Goal: Information Seeking & Learning: Learn about a topic

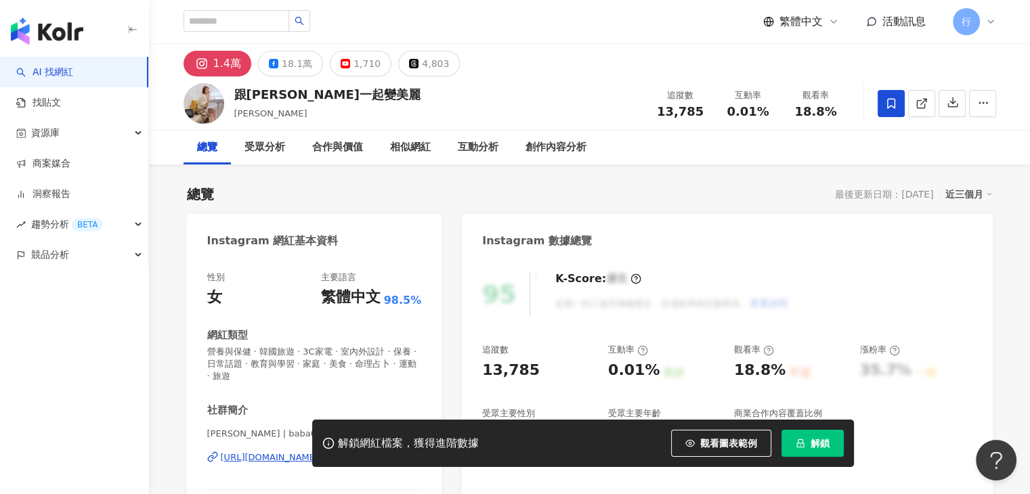
scroll to position [203, 0]
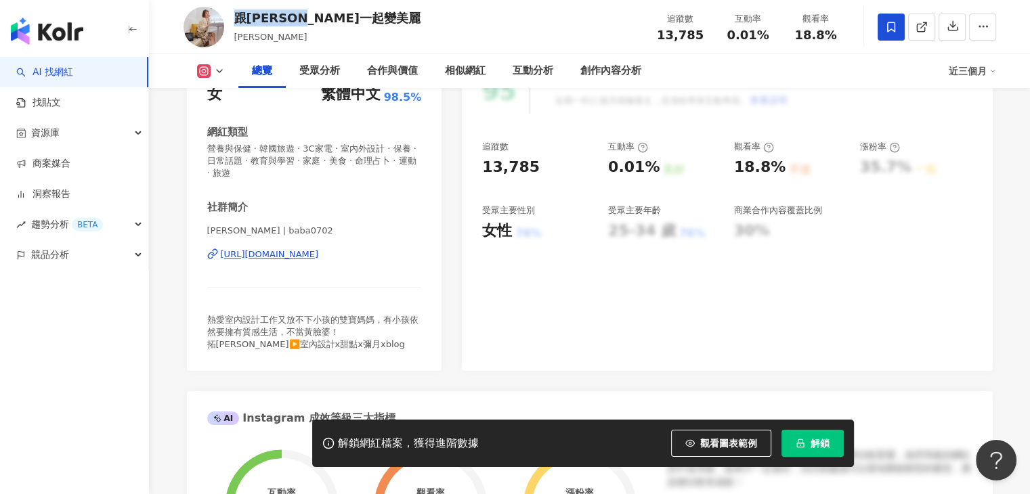
drag, startPoint x: 332, startPoint y: 22, endPoint x: 234, endPoint y: 17, distance: 98.9
click at [234, 17] on div "跟蓓蓓一起變美麗 蓓蓓 追蹤數 13,785 互動率 0.01% 觀看率 18.8%" at bounding box center [589, 26] width 866 height 53
copy div "跟蓓蓓一起變美麗"
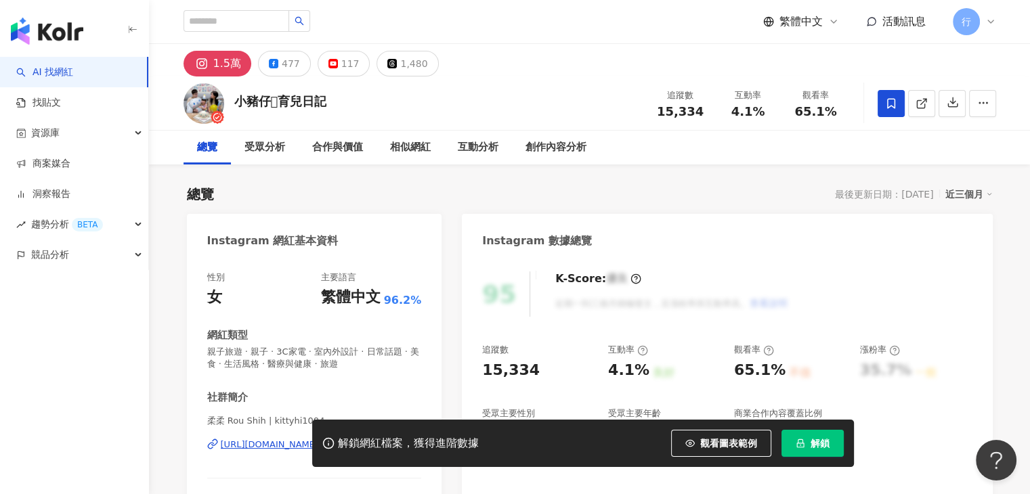
scroll to position [203, 0]
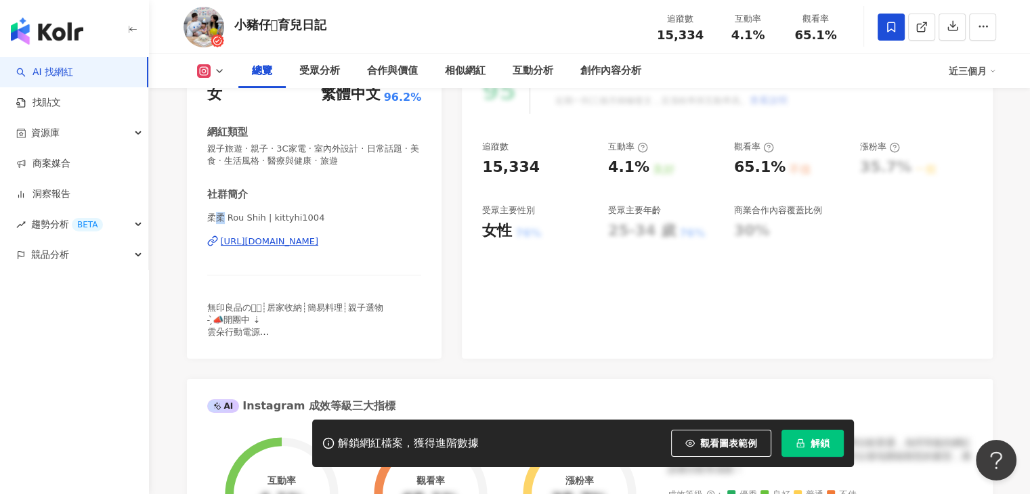
drag, startPoint x: 225, startPoint y: 220, endPoint x: 211, endPoint y: 223, distance: 13.8
click at [211, 223] on span "柔柔 Rou Shih | kittyhi1004" at bounding box center [314, 218] width 215 height 12
drag, startPoint x: 208, startPoint y: 220, endPoint x: 218, endPoint y: 215, distance: 10.9
click at [223, 218] on span "柔柔 Rou Shih | kittyhi1004" at bounding box center [314, 218] width 215 height 12
copy span "柔柔"
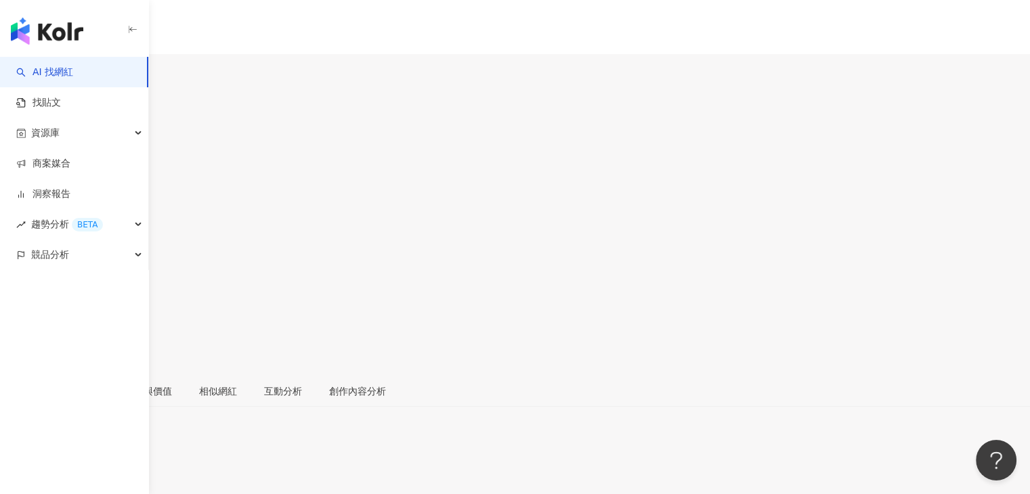
scroll to position [135, 0]
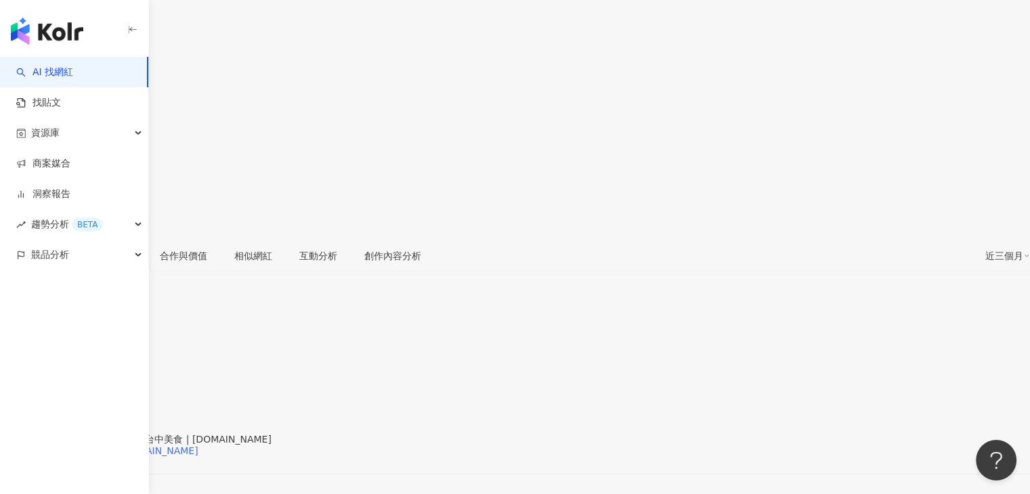
drag, startPoint x: 380, startPoint y: 303, endPoint x: 343, endPoint y: 296, distance: 38.6
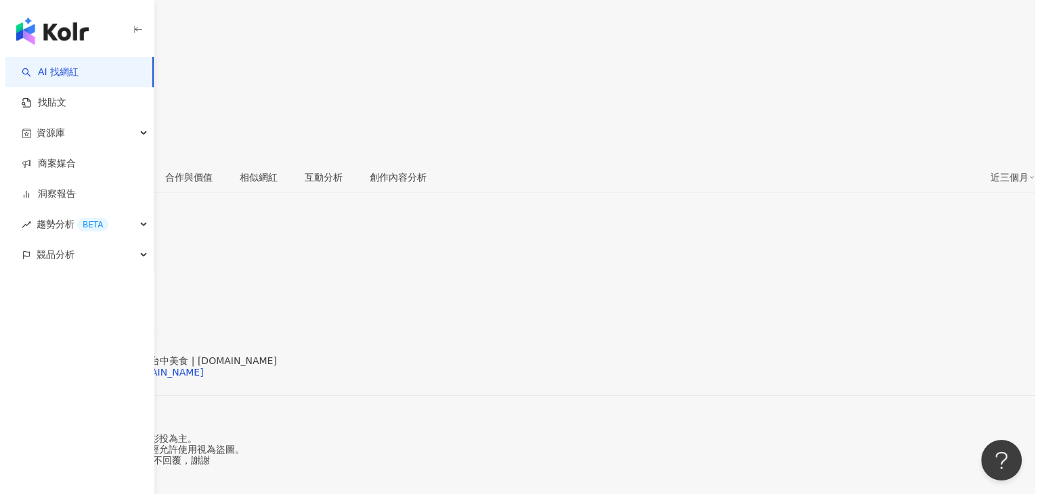
scroll to position [271, 0]
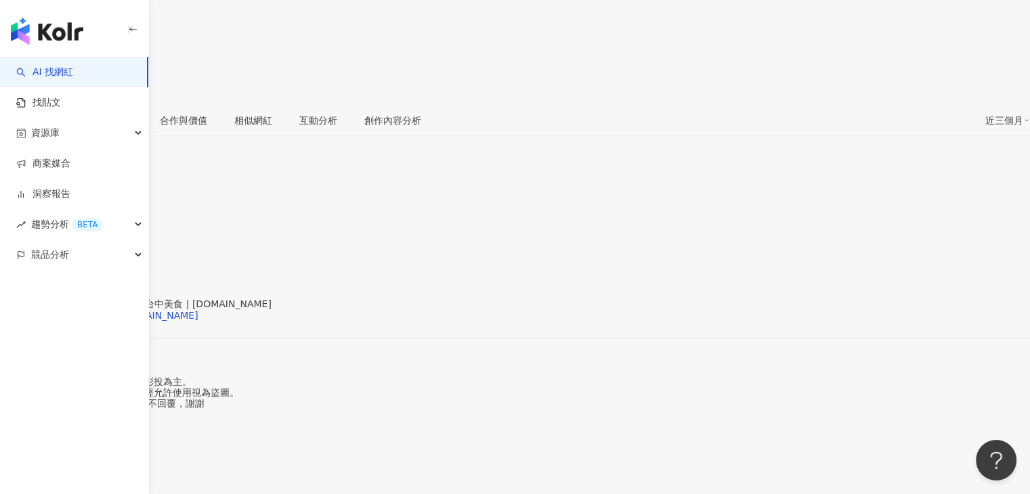
click at [28, 419] on span "看更多" at bounding box center [14, 424] width 28 height 11
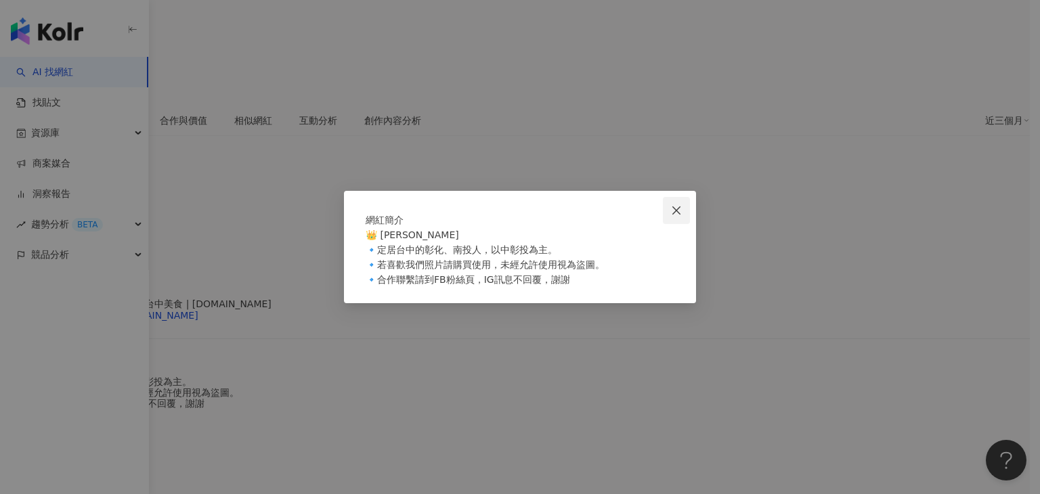
click at [679, 205] on icon "close" at bounding box center [676, 210] width 11 height 11
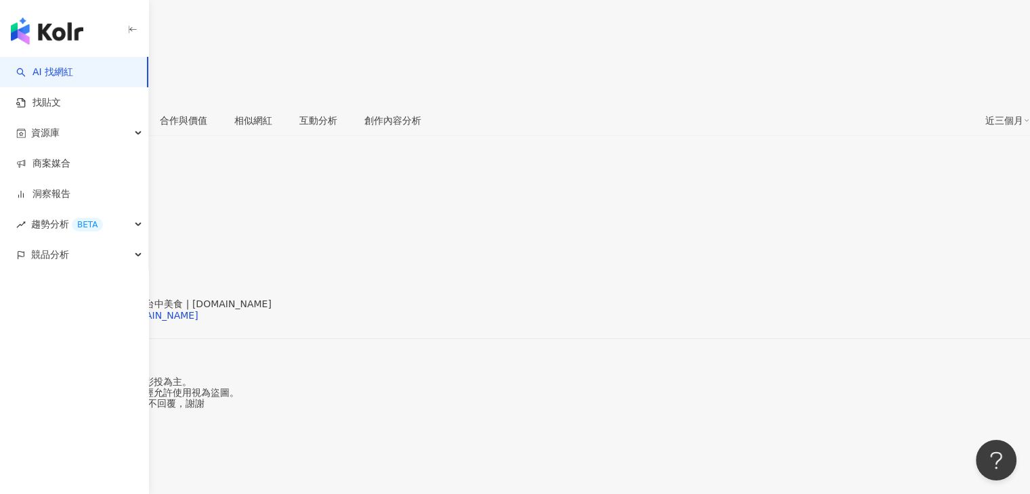
click at [35, 110] on button at bounding box center [17, 121] width 35 height 22
click at [227, 121] on button "Facebook" at bounding box center [225, 131] width 69 height 22
click at [227, 278] on div "社群簡介" at bounding box center [515, 283] width 1030 height 11
drag, startPoint x: 399, startPoint y: 256, endPoint x: 422, endPoint y: 238, distance: 29.5
click at [400, 278] on div "社群簡介 niniandblue | Nini and Blue 玩樂食記 | niniandblue https://www.facebook.com/20…" at bounding box center [515, 354] width 1030 height 153
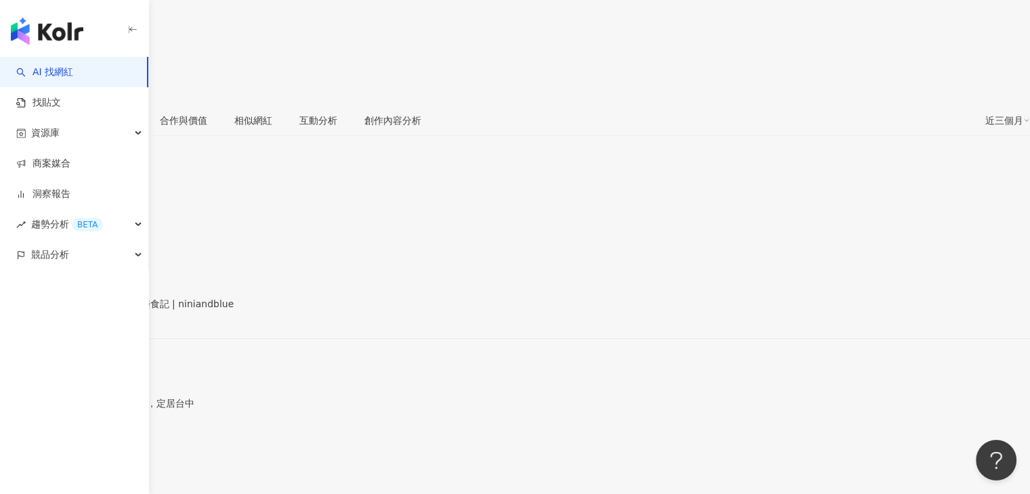
click at [28, 419] on span "看更多" at bounding box center [14, 424] width 28 height 11
click at [422, 238] on div "性別 無資料 主要語言 繁體中文 93.3% 網紅類型 飲料 · 家庭 · 美食 · 法政社會 · 旅遊 社群簡介 niniandblue | Nini an…" at bounding box center [515, 315] width 1030 height 229
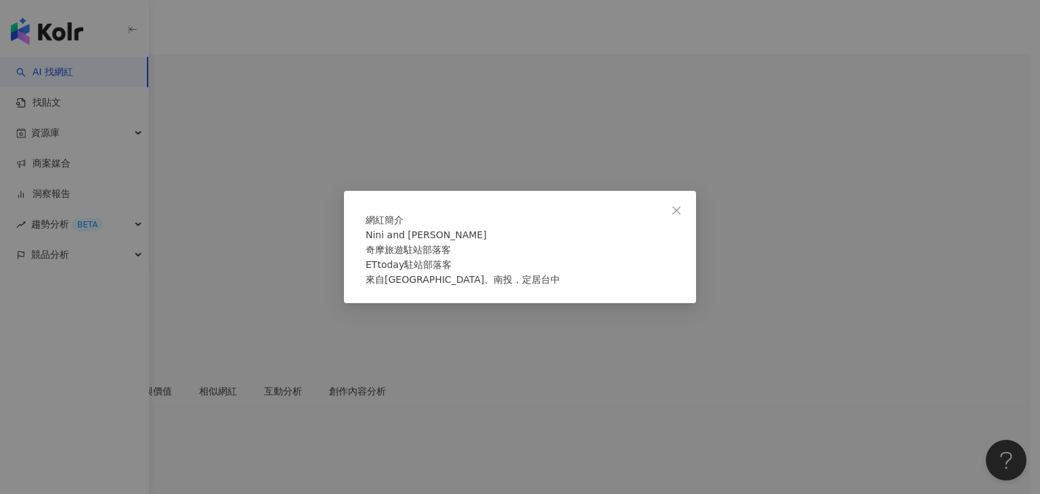
click at [672, 185] on div "網紅簡介 Nini and Blue 妮妮布魯 奇摩旅遊駐站部落客 ETtoday駐站部落客 來自彰化、南投，定居台中" at bounding box center [520, 247] width 1040 height 494
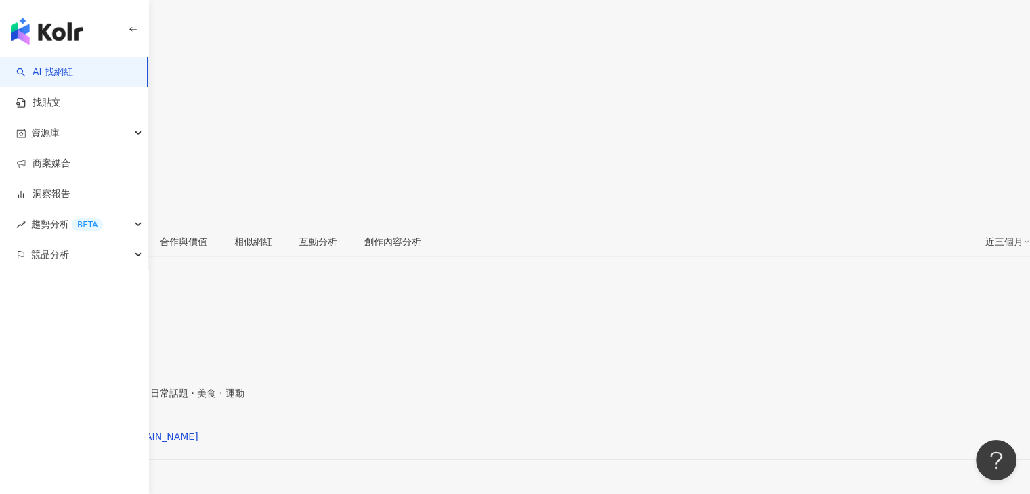
scroll to position [271, 0]
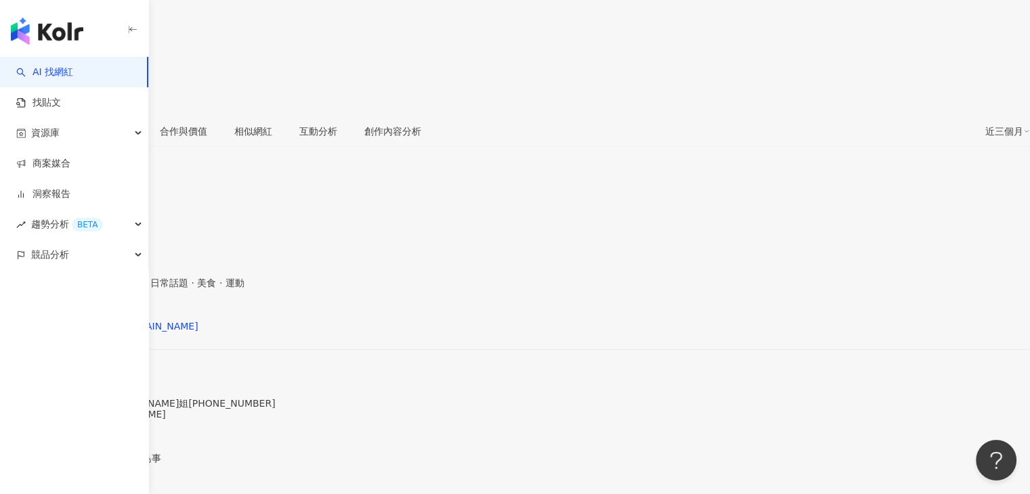
click at [28, 474] on span "看更多" at bounding box center [14, 479] width 28 height 11
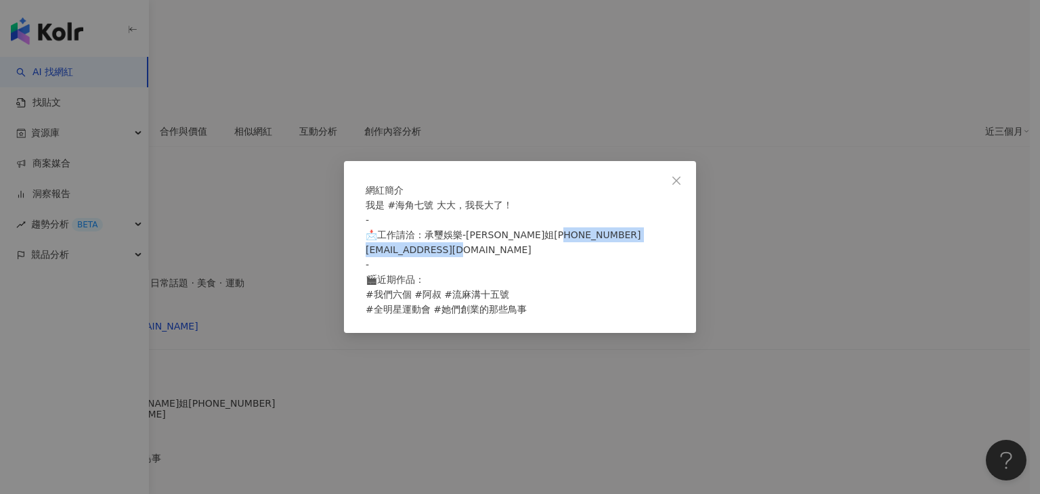
drag, startPoint x: 531, startPoint y: 260, endPoint x: 368, endPoint y: 260, distance: 162.5
click at [368, 260] on div "我是 #海角七號 大大，我長大了！ - 📩工作請洽：承璽娛樂-瑛梓姐0977-115-771 sakura0701sakura1975@gmail.com -…" at bounding box center [520, 257] width 309 height 119
copy span "akura0701sakura1975@gmail.com"
click at [678, 175] on icon "close" at bounding box center [676, 180] width 11 height 11
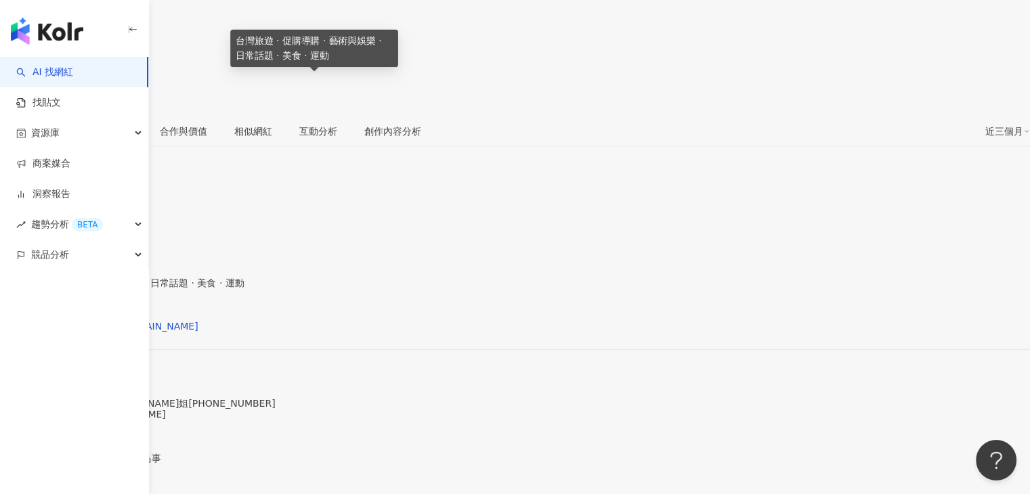
scroll to position [68, 0]
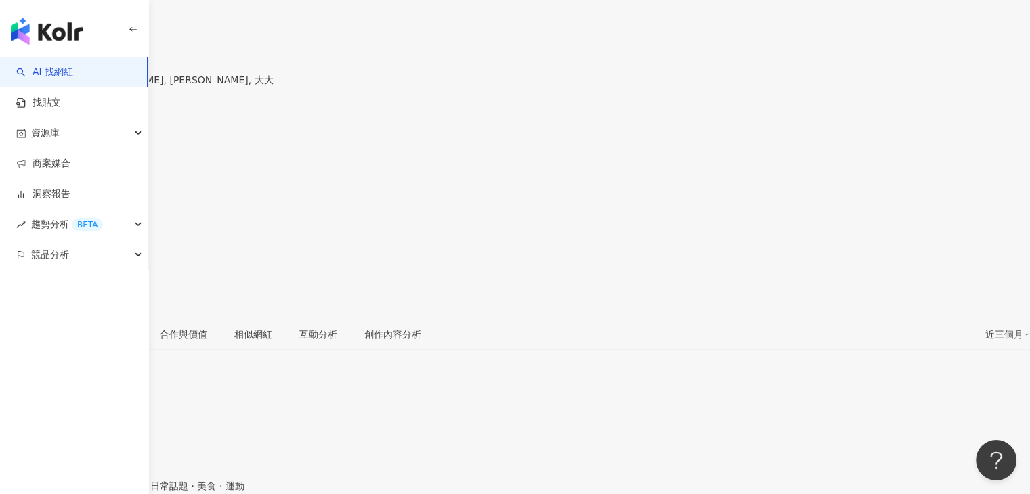
drag, startPoint x: 210, startPoint y: 355, endPoint x: 227, endPoint y: 351, distance: 18.1
copy span "安乙蕎"
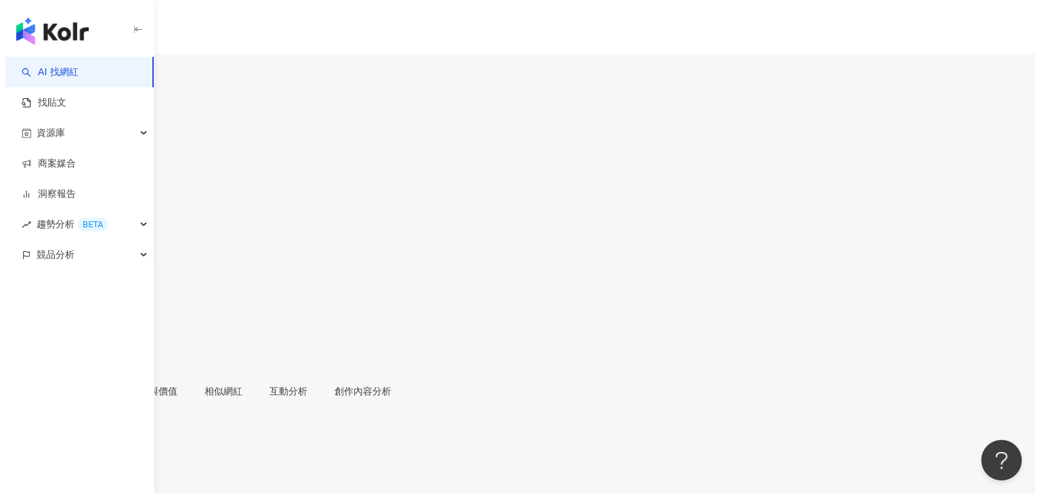
scroll to position [203, 0]
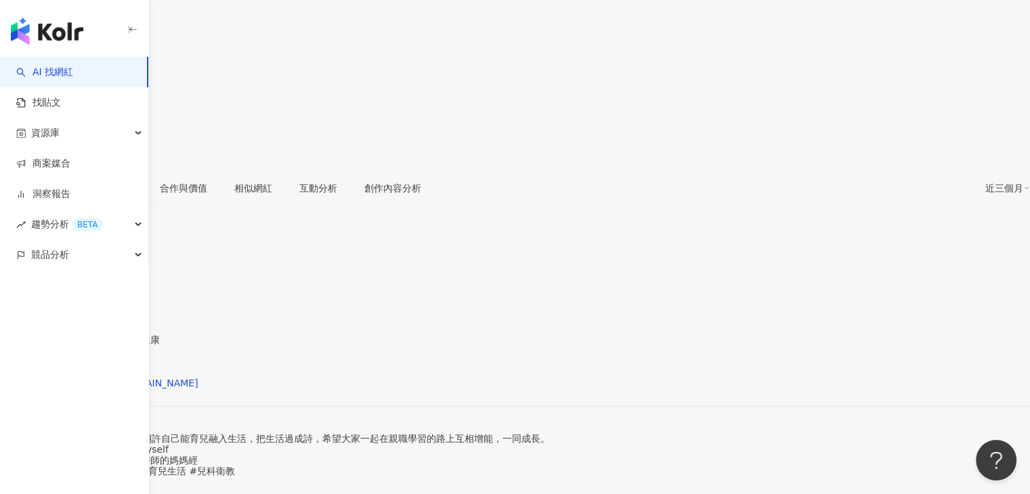
click at [28, 487] on span "看更多" at bounding box center [14, 492] width 28 height 11
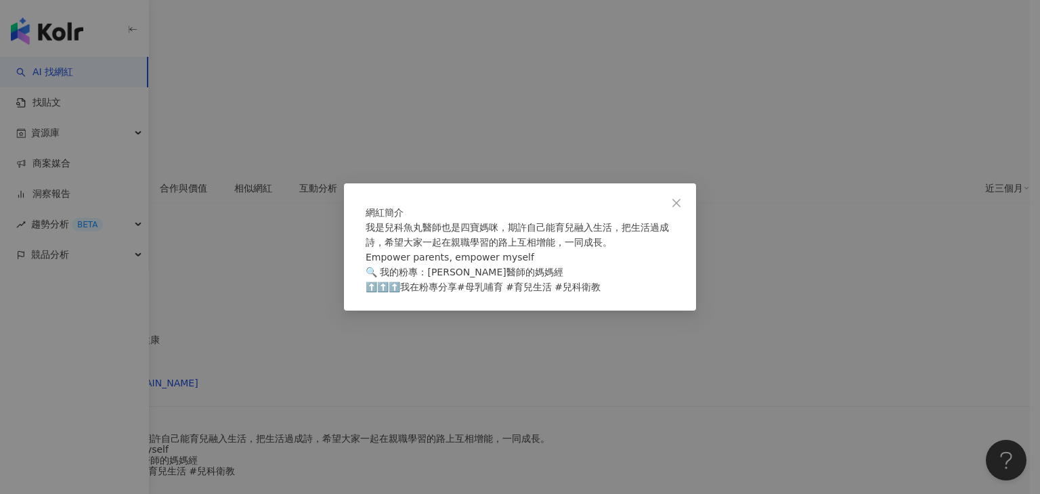
click at [674, 311] on div "網紅簡介 我是兒科魚丸醫師也是四寶媽咪，期許自己能育兒融入生活，把生活過成詩，希望大家一起在親職學習的路上互相增能，一同成長。 Empower parents…" at bounding box center [520, 246] width 352 height 127
click at [516, 269] on span "我是兒科魚丸醫師也是四寶媽咪，期許自己能育兒融入生活，把生活過成詩，希望大家一起在親職學習的路上互相增能，一同成長。 Empower parents, emp…" at bounding box center [517, 257] width 303 height 70
drag, startPoint x: 499, startPoint y: 280, endPoint x: 479, endPoint y: 282, distance: 19.7
click at [479, 282] on div "我是兒科魚丸醫師也是四寶媽咪，期許自己能育兒融入生活，把生活過成詩，希望大家一起在親職學習的路上互相增能，一同成長。 Empower parents, emp…" at bounding box center [520, 257] width 309 height 74
click at [460, 278] on span "我是兒科魚丸醫師也是四寶媽咪，期許自己能育兒融入生活，把生活過成詩，希望大家一起在親職學習的路上互相增能，一同成長。 Empower parents, emp…" at bounding box center [517, 257] width 303 height 70
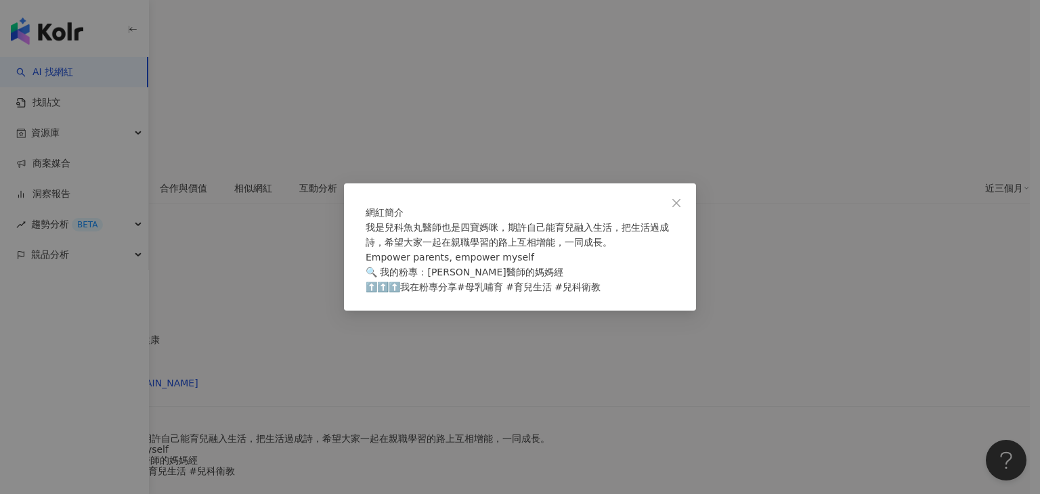
click at [259, 291] on div "網紅簡介 我是兒科魚丸醫師也是四寶媽咪，期許自己能育兒融入生活，把生活過成詩，希望大家一起在親職學習的路上互相增能，一同成長。 Empower parents…" at bounding box center [520, 247] width 1040 height 494
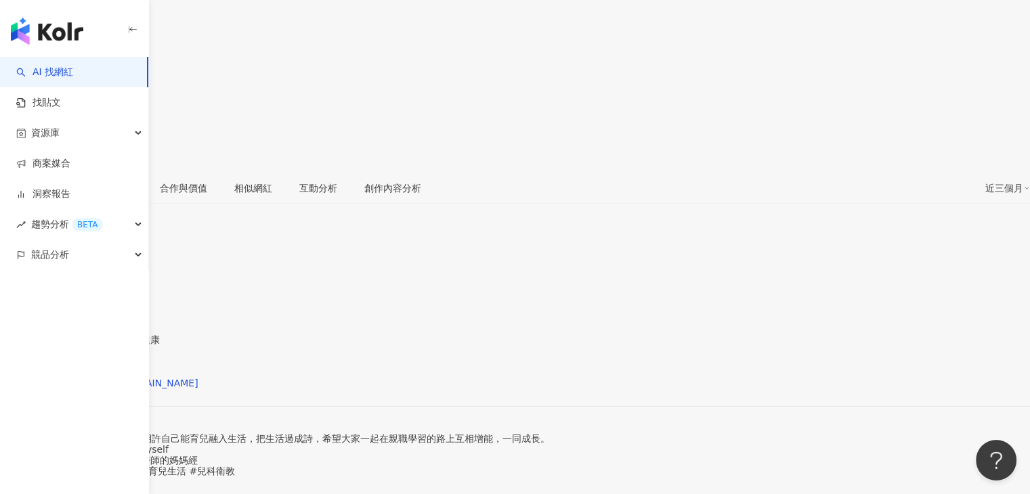
click at [30, 182] on icon at bounding box center [24, 187] width 11 height 11
click at [219, 128] on button "Facebook" at bounding box center [225, 131] width 69 height 22
click at [219, 324] on div "網紅類型" at bounding box center [515, 329] width 1030 height 11
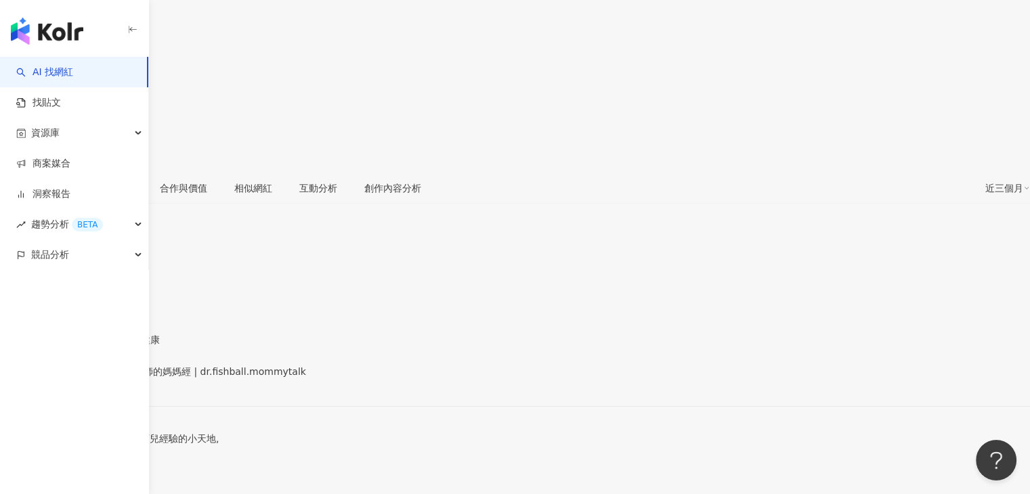
click at [28, 465] on span "看更多" at bounding box center [14, 470] width 28 height 11
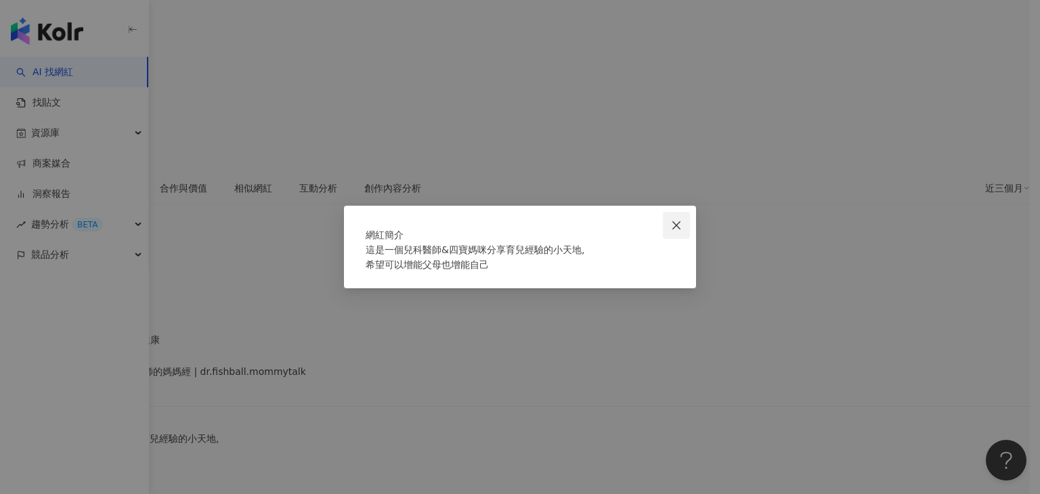
click at [671, 212] on button "Close" at bounding box center [676, 225] width 27 height 27
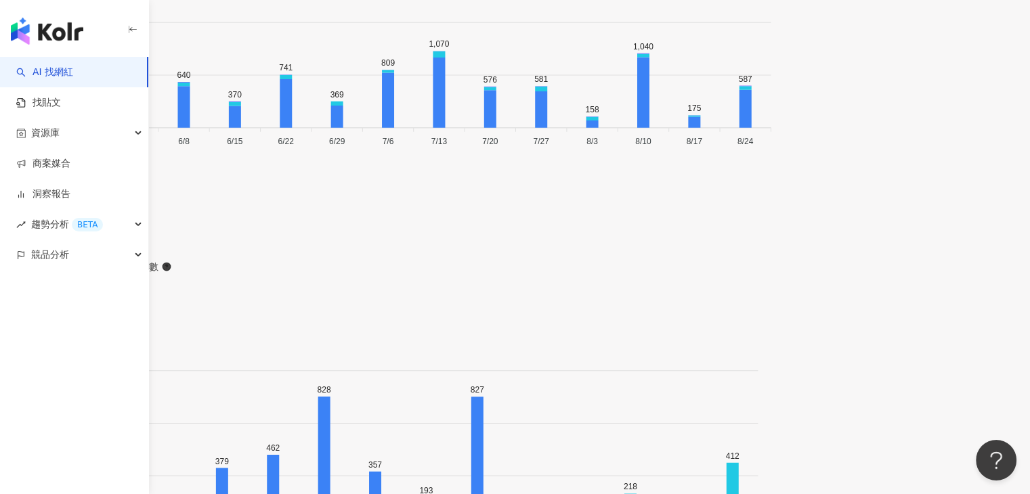
scroll to position [3556, 0]
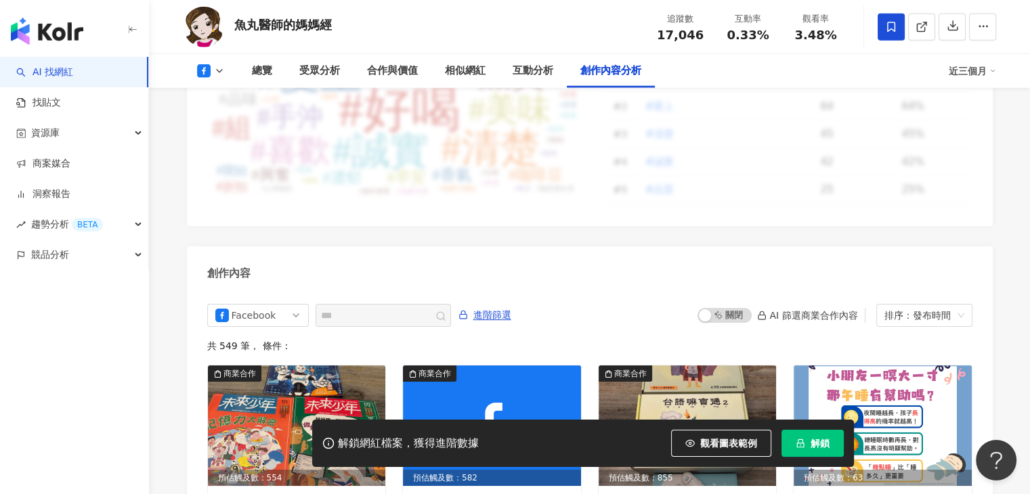
scroll to position [3556, 0]
click at [217, 71] on icon at bounding box center [219, 71] width 11 height 11
click at [227, 103] on button "Instagram" at bounding box center [231, 96] width 81 height 19
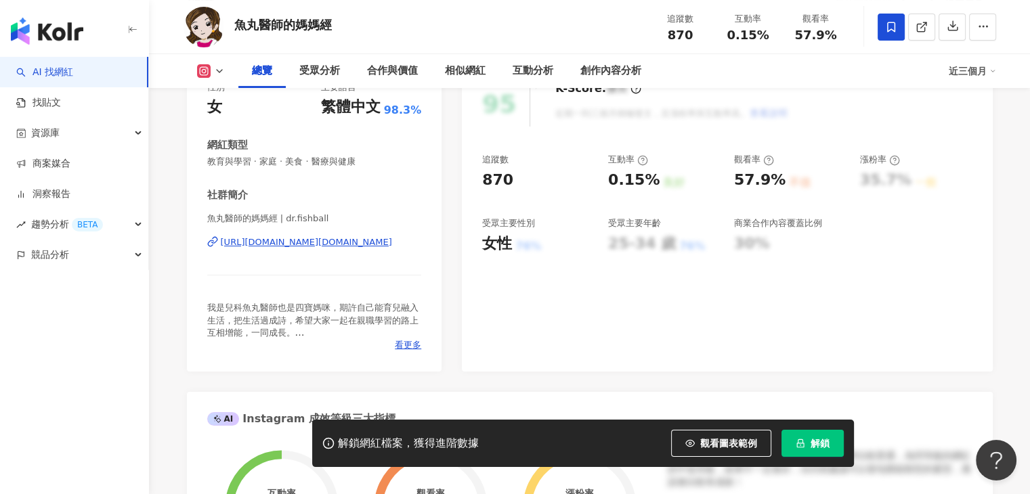
scroll to position [190, 0]
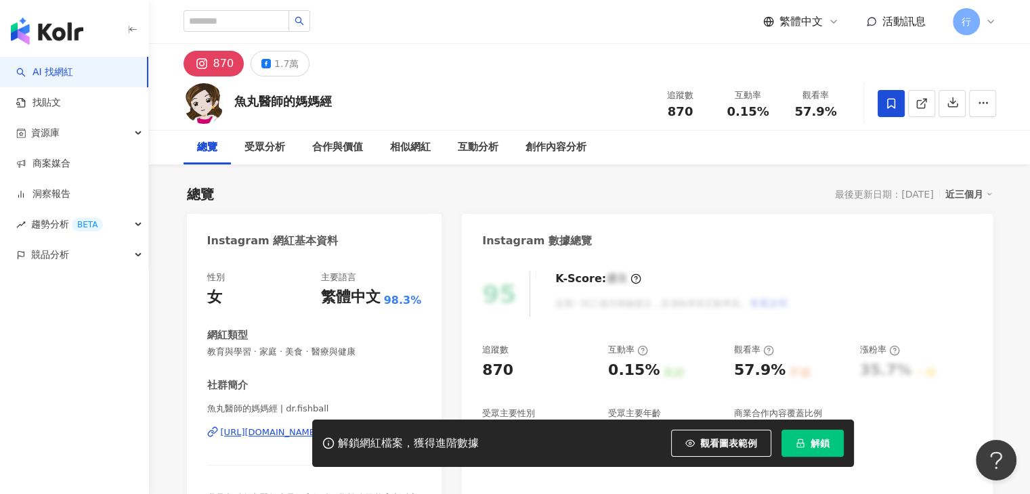
scroll to position [271, 0]
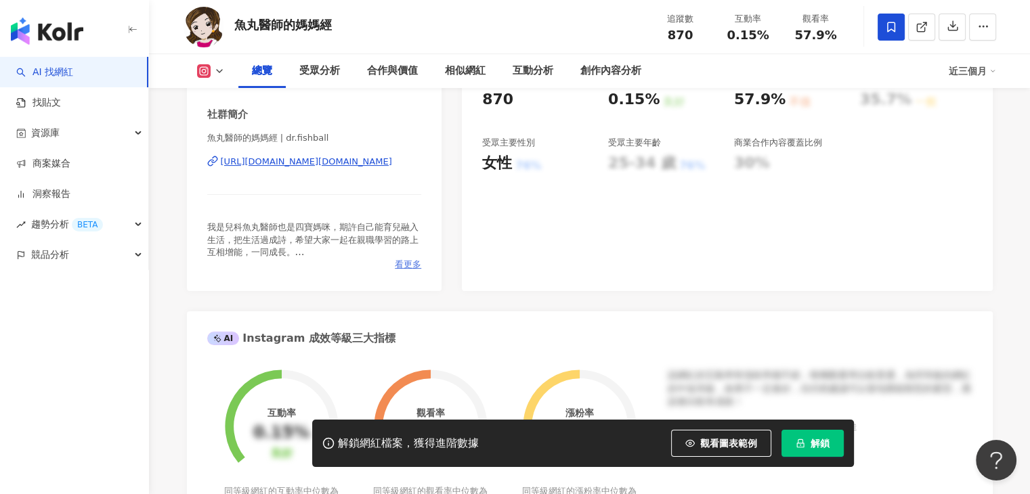
click at [399, 262] on span "看更多" at bounding box center [408, 265] width 26 height 12
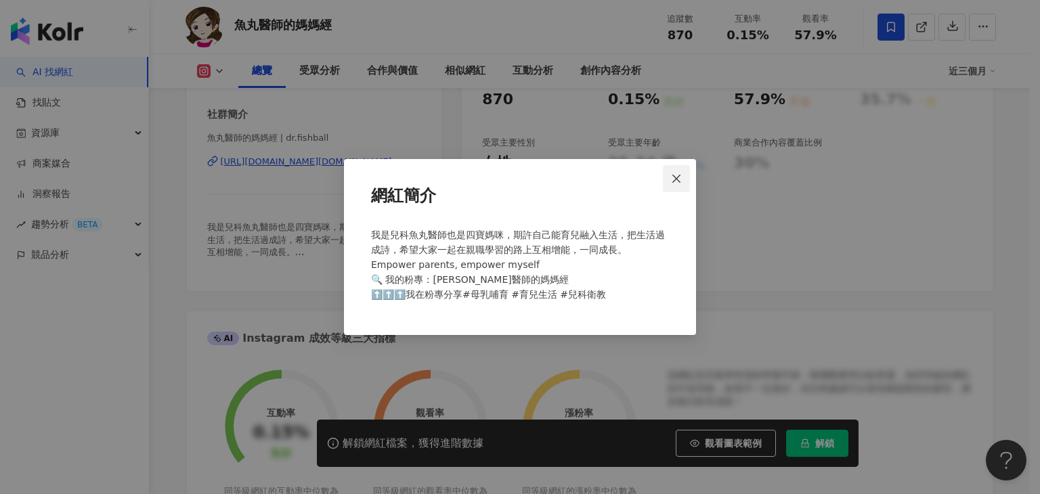
click at [682, 181] on span "Close" at bounding box center [676, 178] width 27 height 11
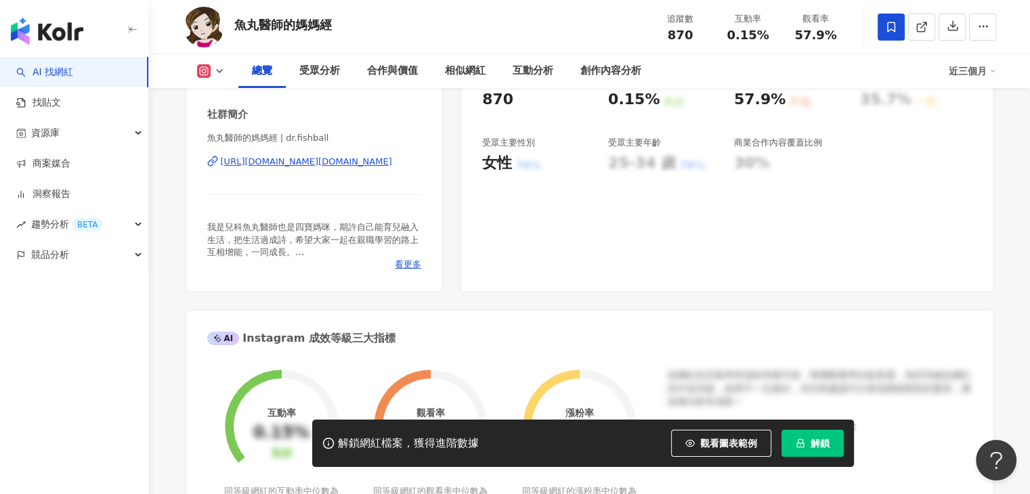
click at [344, 31] on div "魚丸醫師的媽媽經 追蹤數 870 互動率 0.15% 觀看率 57.9%" at bounding box center [589, 26] width 866 height 53
drag, startPoint x: 249, startPoint y: 140, endPoint x: 275, endPoint y: 139, distance: 25.8
click at [278, 138] on div "性別 女 主要語言 繁體中文 98.3% 網紅類型 教育與學習 · 家庭 · 美食 · 醫療與健康 社群簡介 魚丸醫師的媽媽經 | dr.fishball h…" at bounding box center [314, 139] width 255 height 304
copy span "魚丸醫師的媽媽經"
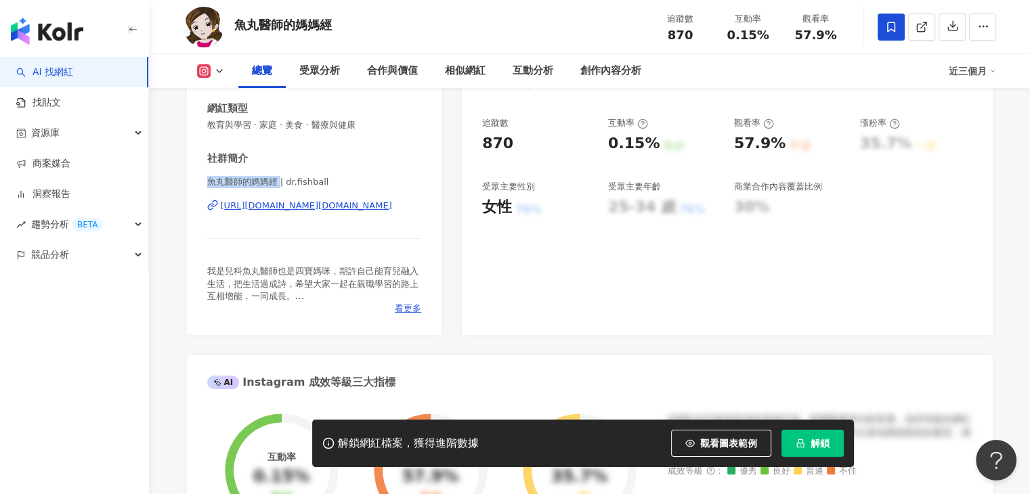
scroll to position [203, 0]
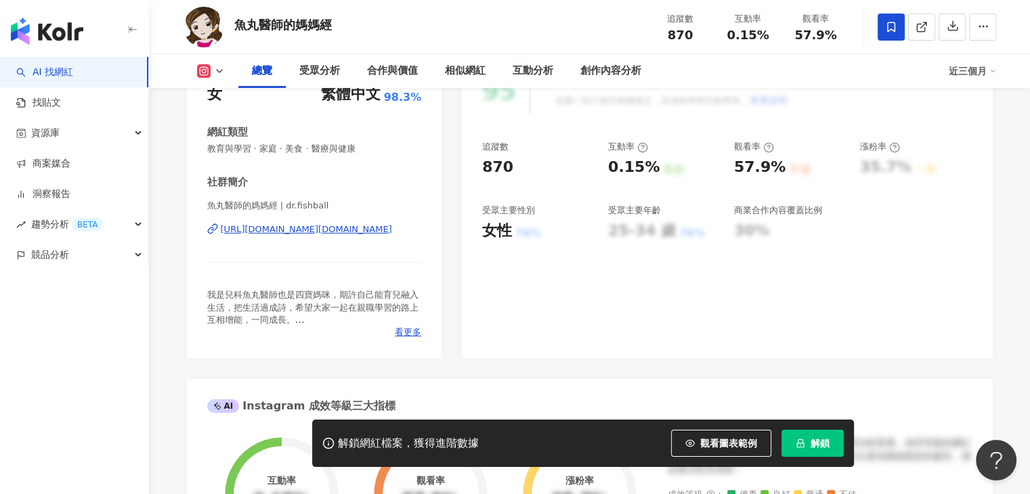
click at [465, 225] on div "95 K-Score : 優良 近期一到三個月積極發文，且漲粉率與互動率高。 查看說明 追蹤數 870 互動率 0.15% 良好 觀看率 57.9% 不佳 漲…" at bounding box center [727, 207] width 530 height 304
click at [414, 328] on span "看更多" at bounding box center [408, 332] width 26 height 12
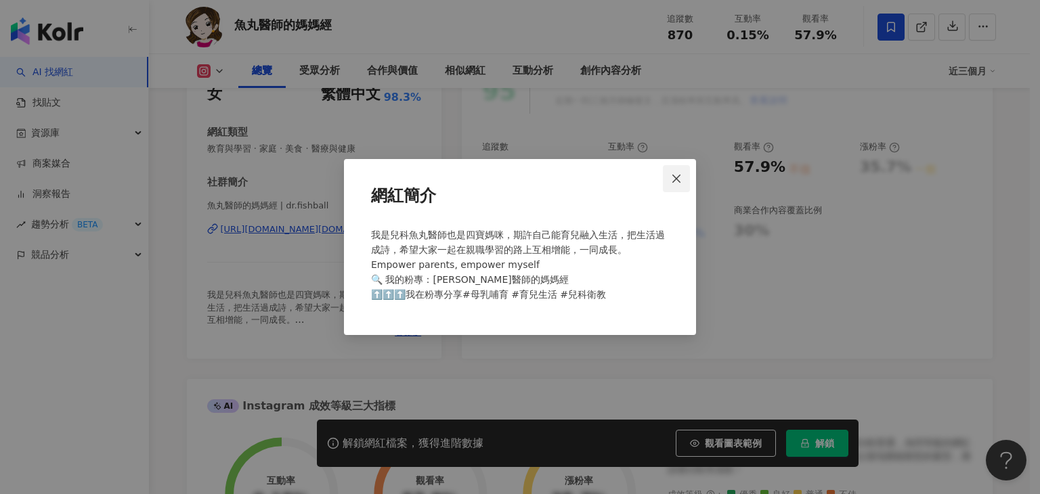
click at [675, 180] on icon "close" at bounding box center [676, 178] width 11 height 11
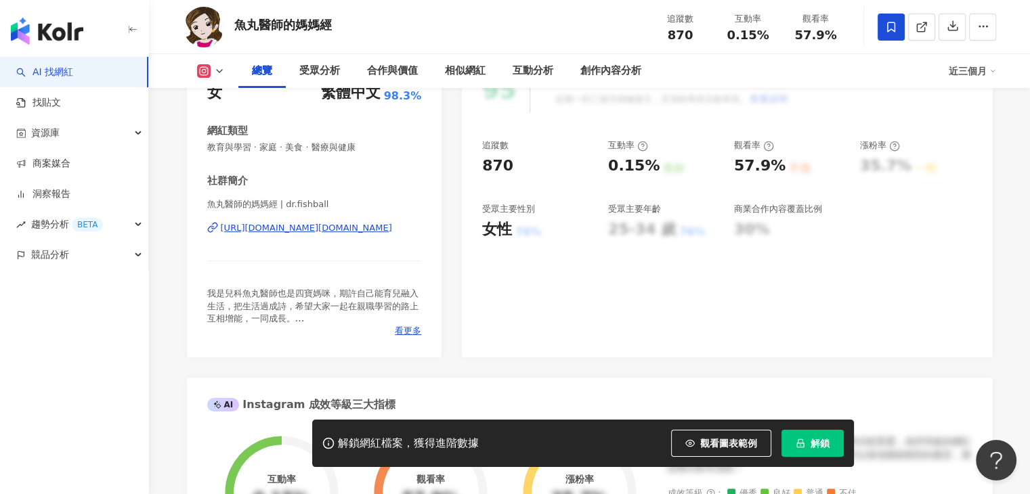
scroll to position [68, 0]
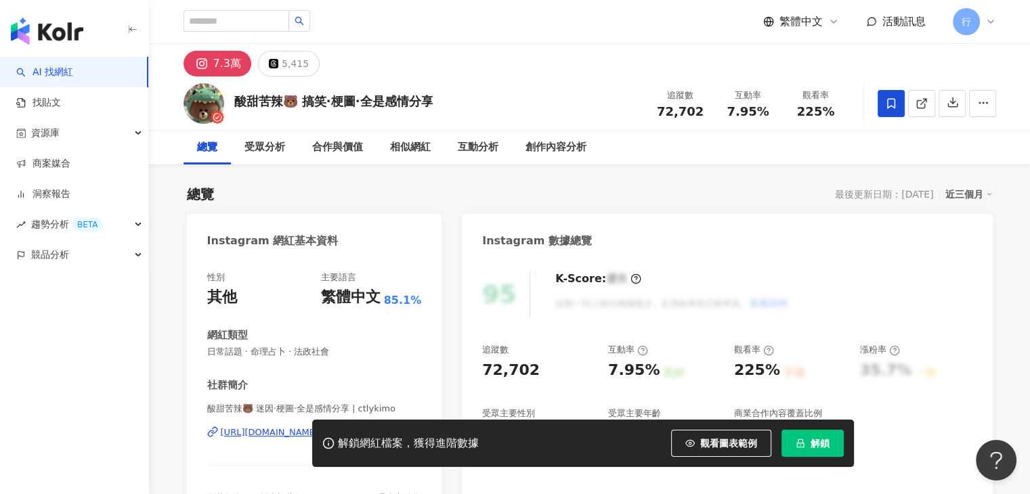
click at [548, 187] on div "總覽 最後更新日期：2025/8/27 近三個月" at bounding box center [589, 194] width 805 height 19
drag, startPoint x: 257, startPoint y: 431, endPoint x: 553, endPoint y: 236, distance: 354.8
click at [553, 236] on div "Instagram 數據總覽" at bounding box center [537, 241] width 110 height 15
click at [276, 437] on div "解鎖網紅檔案，獲得進階數據 觀看圖表範例 解鎖" at bounding box center [515, 443] width 1030 height 47
click at [276, 435] on div "解鎖網紅檔案，獲得進階數據 觀看圖表範例 解鎖" at bounding box center [515, 443] width 1030 height 47
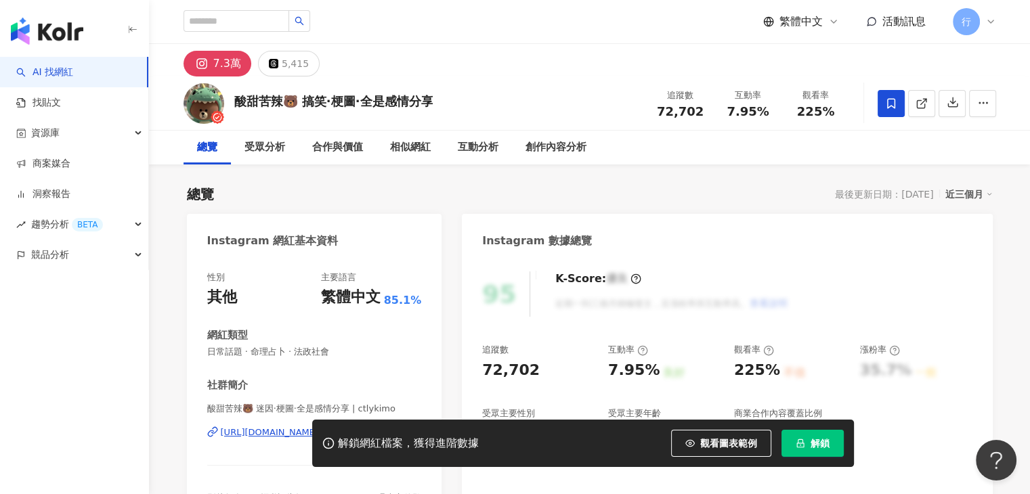
click at [280, 431] on div "解鎖網紅檔案，獲得進階數據 觀看圖表範例 解鎖" at bounding box center [515, 443] width 1030 height 47
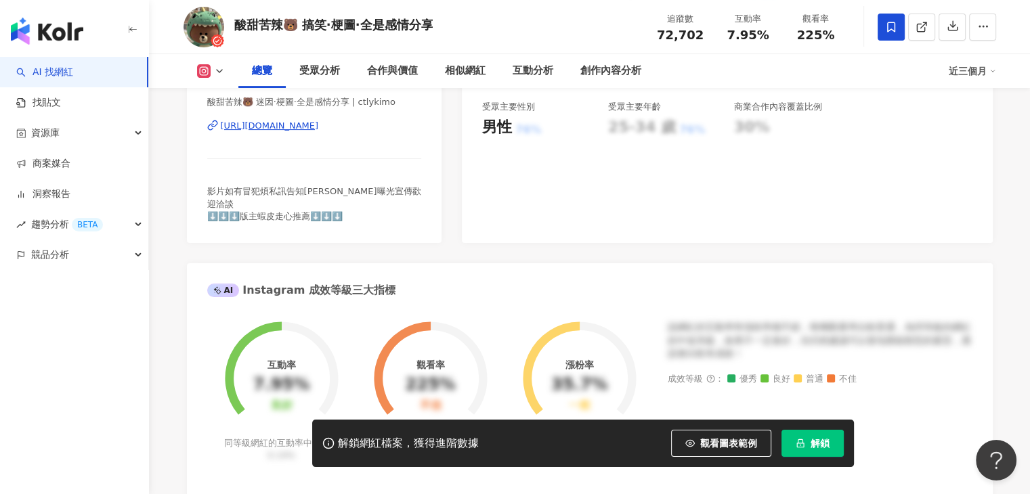
scroll to position [135, 0]
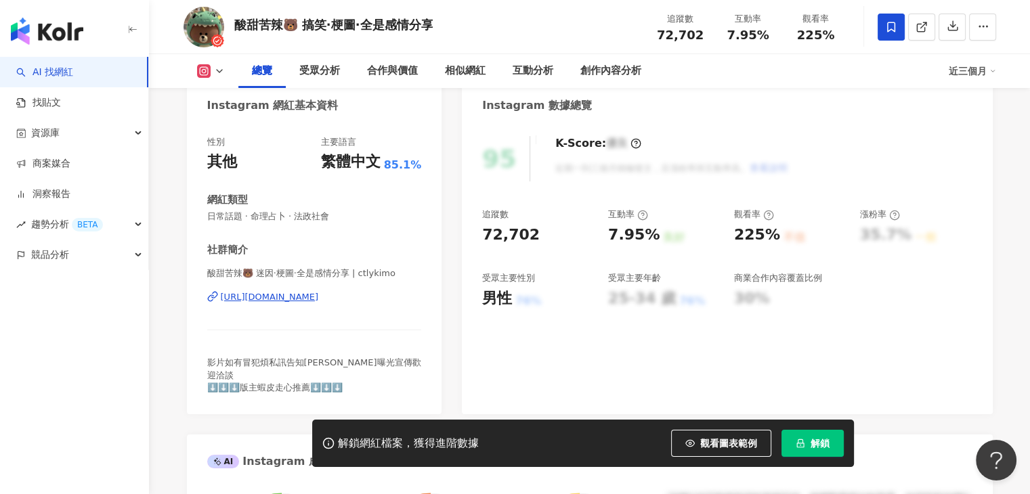
click at [319, 296] on div "https://www.instagram.com/ctlykimo/" at bounding box center [270, 297] width 98 height 12
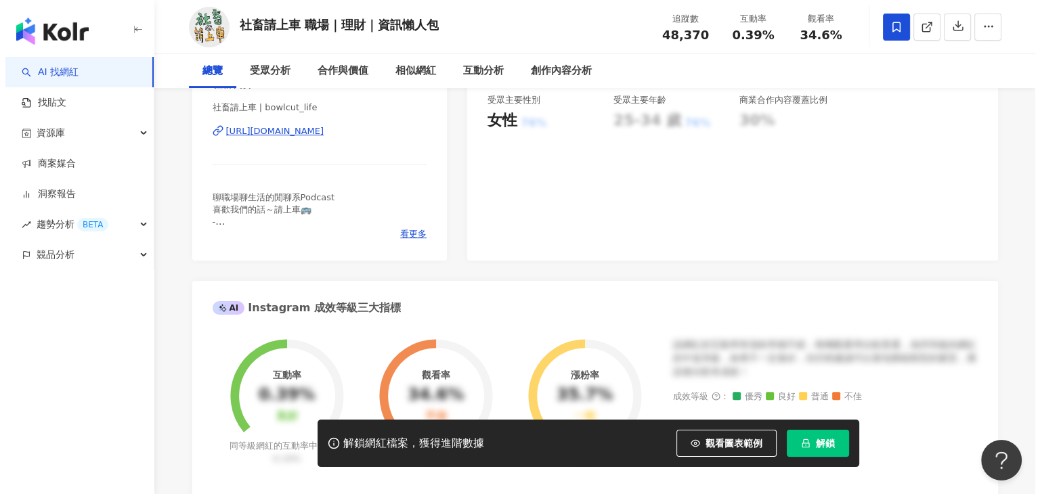
scroll to position [338, 0]
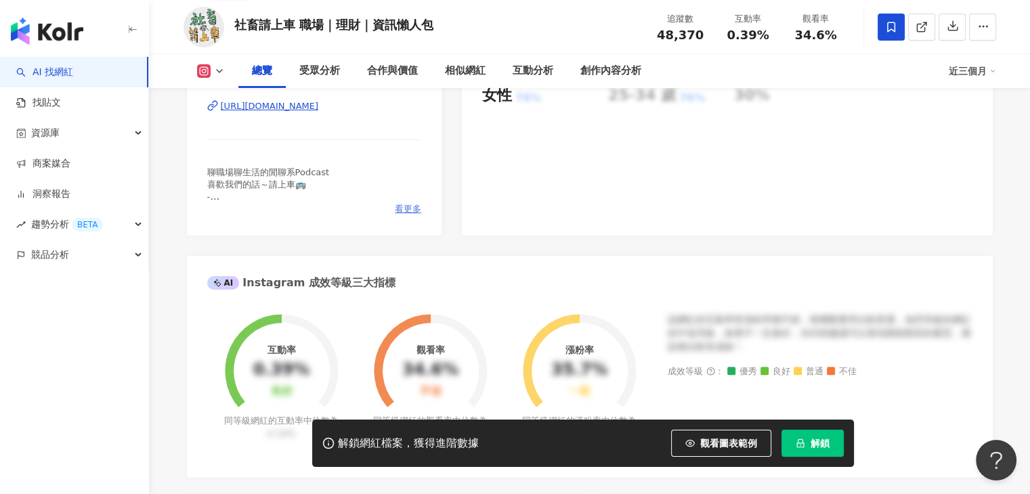
click at [399, 213] on span "看更多" at bounding box center [408, 209] width 26 height 12
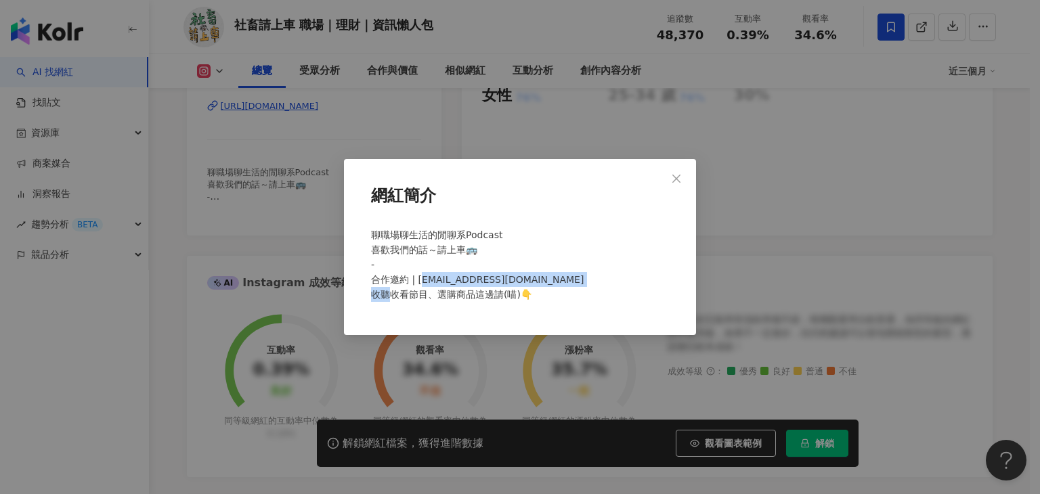
drag, startPoint x: 419, startPoint y: 281, endPoint x: 589, endPoint y: 286, distance: 170.0
click at [589, 286] on div "聊職場聊生活的閒聊系Podcast 喜歡我們的話～請上車🚌 - 合作邀約 | [EMAIL_ADDRESS][DOMAIN_NAME] 收聽收看節目、選購商品…" at bounding box center [520, 270] width 309 height 97
click at [571, 285] on span "聊職場聊生活的閒聊系Podcast 喜歡我們的話～請上車🚌 - 合作邀約 | bowlcutlifecsd@bowlcutgroup.com 收聽收看節目、選…" at bounding box center [477, 264] width 213 height 70
drag, startPoint x: 416, startPoint y: 280, endPoint x: 582, endPoint y: 282, distance: 166.5
click at [582, 282] on div "聊職場聊生活的閒聊系Podcast 喜歡我們的話～請上車🚌 - 合作邀約 | bowlcutlifecsd@bowlcutgroup.com 收聽收看節目、選…" at bounding box center [520, 270] width 309 height 97
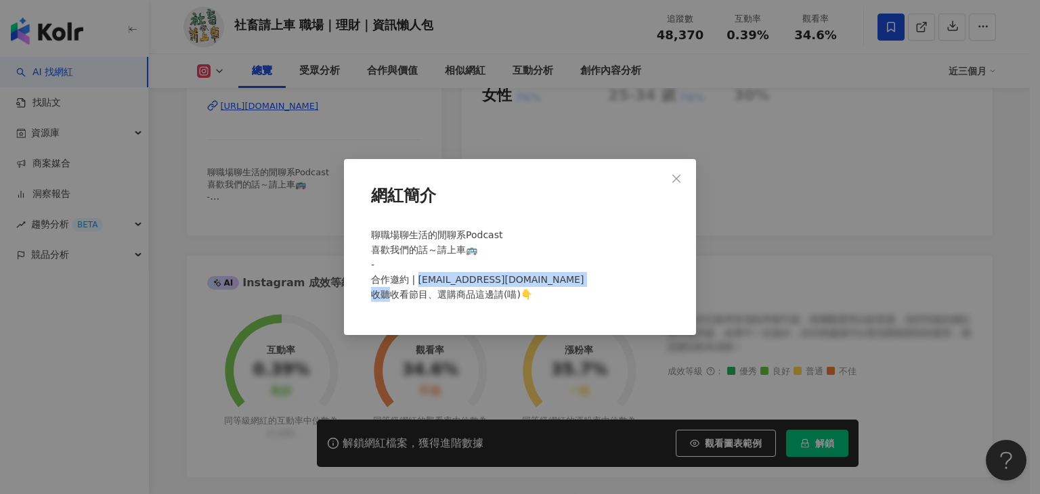
copy span "owlcutlifecsd@bowlcutgroup.com"
click at [674, 179] on icon "close" at bounding box center [676, 178] width 11 height 11
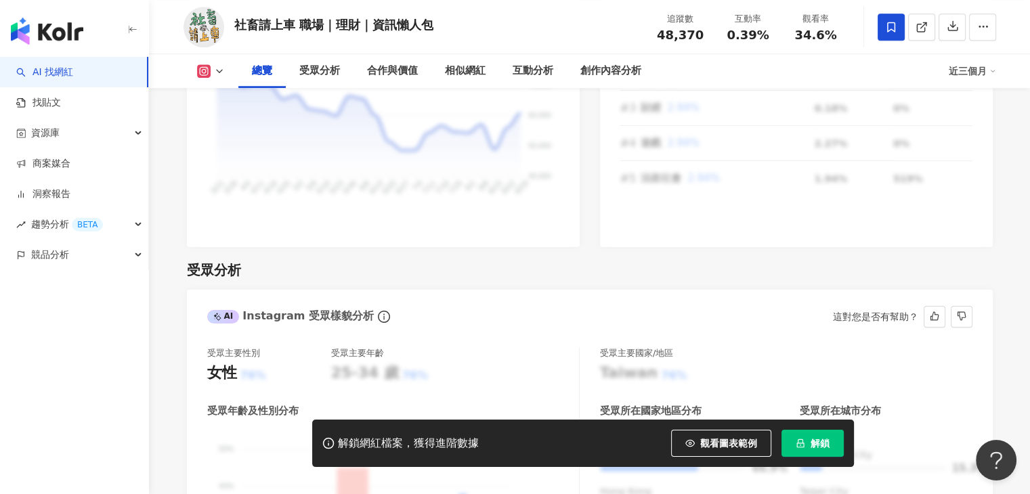
click at [703, 290] on div "AI Instagram 受眾樣貌分析 這對您是否有幫助？" at bounding box center [589, 312] width 805 height 44
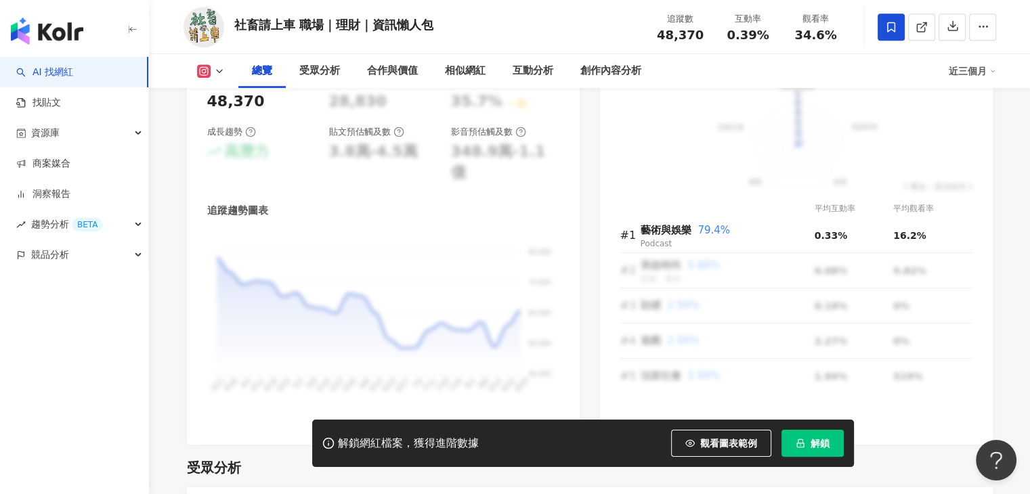
scroll to position [663, 0]
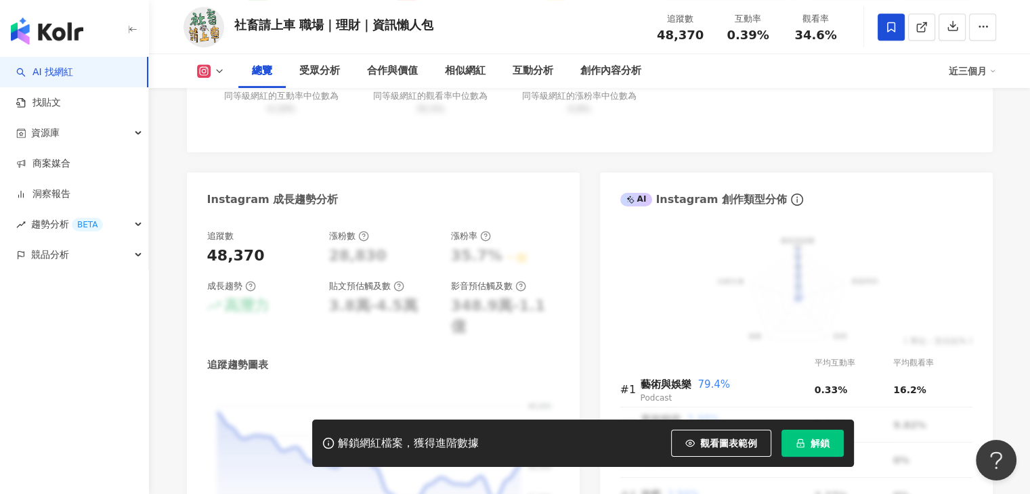
click at [226, 68] on button at bounding box center [210, 71] width 55 height 14
click at [366, 152] on div "Instagram 網紅基本資料 性別 男 主要語言 繁體中文 94.3% 網紅類型 促購導購 · Podcast · 藝術與娛樂 · 日常話題 · 教育與學…" at bounding box center [589, 75] width 805 height 1048
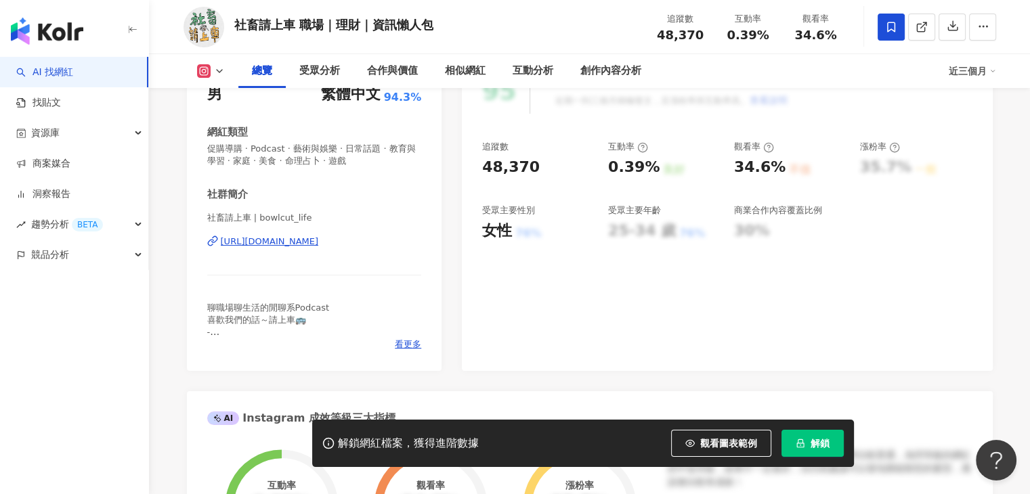
scroll to position [338, 0]
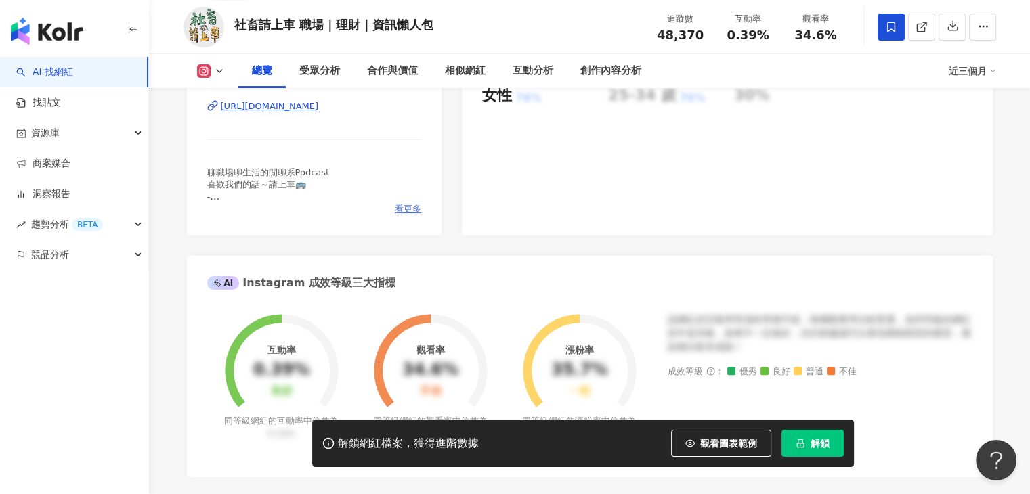
click at [409, 208] on span "看更多" at bounding box center [408, 209] width 26 height 12
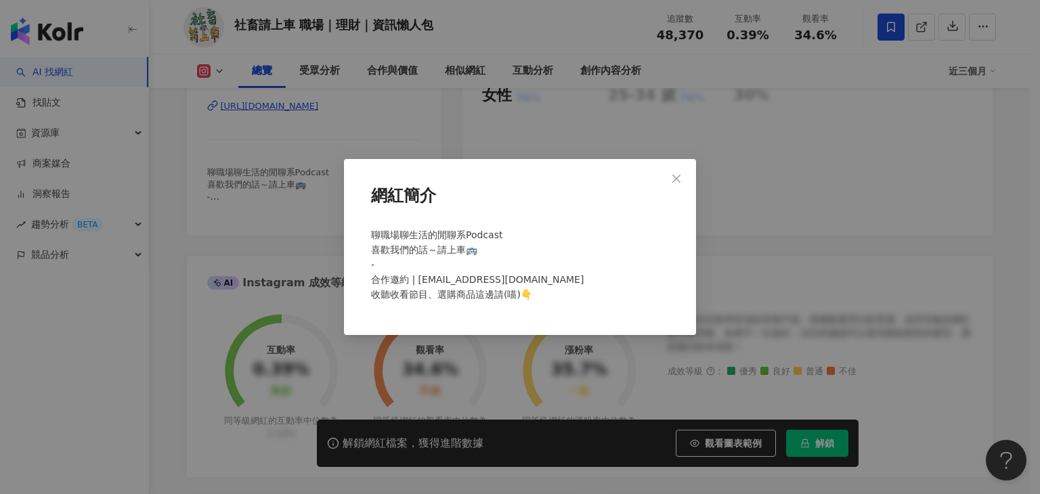
click at [671, 314] on div "網紅簡介 聊職場聊生活的閒聊系Podcast 喜歡我們的話～請上車🚌 - 合作邀約 | bowlcutlifecsd@bowlcutgroup.com 收聽收…" at bounding box center [520, 247] width 352 height 176
click at [673, 180] on icon "close" at bounding box center [676, 178] width 8 height 8
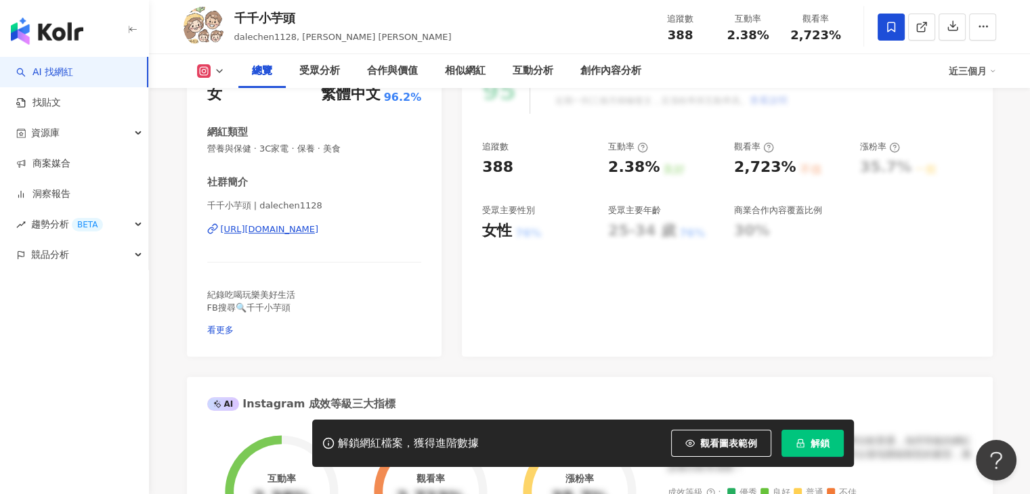
drag, startPoint x: 355, startPoint y: 228, endPoint x: 379, endPoint y: 236, distance: 25.0
click at [234, 325] on span "看更多" at bounding box center [220, 330] width 26 height 10
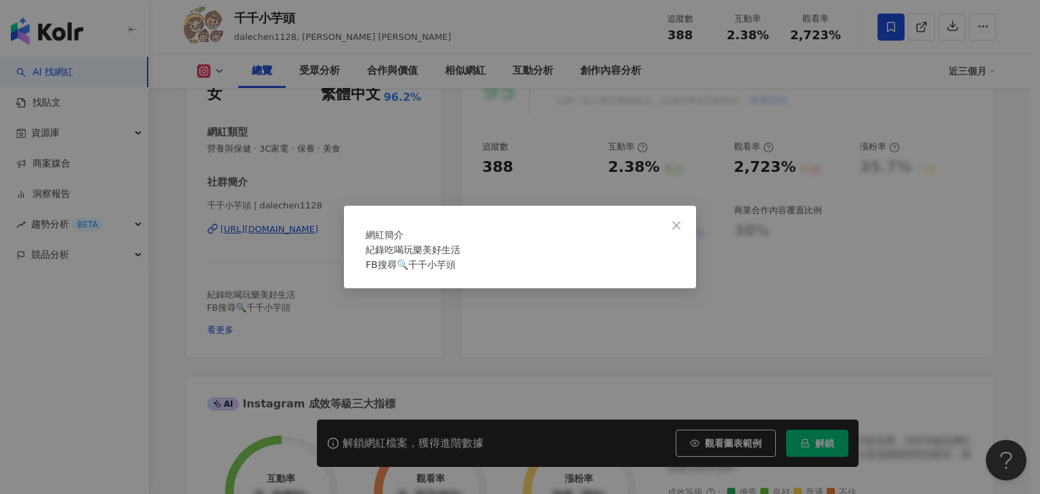
click at [408, 319] on div "網紅簡介 紀錄吃喝玩樂美好生活 FB搜尋🔍千千小芋頭" at bounding box center [520, 247] width 1040 height 494
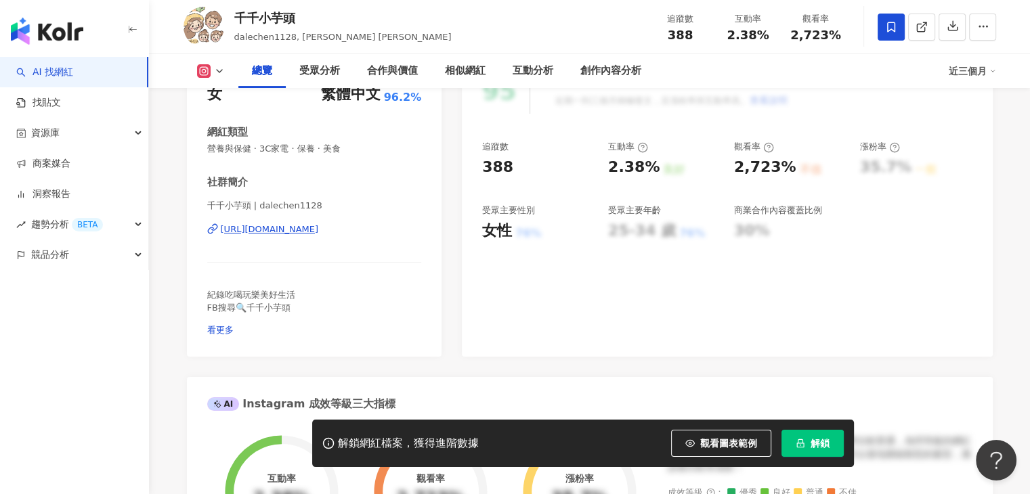
click at [234, 325] on span "看更多" at bounding box center [220, 330] width 26 height 10
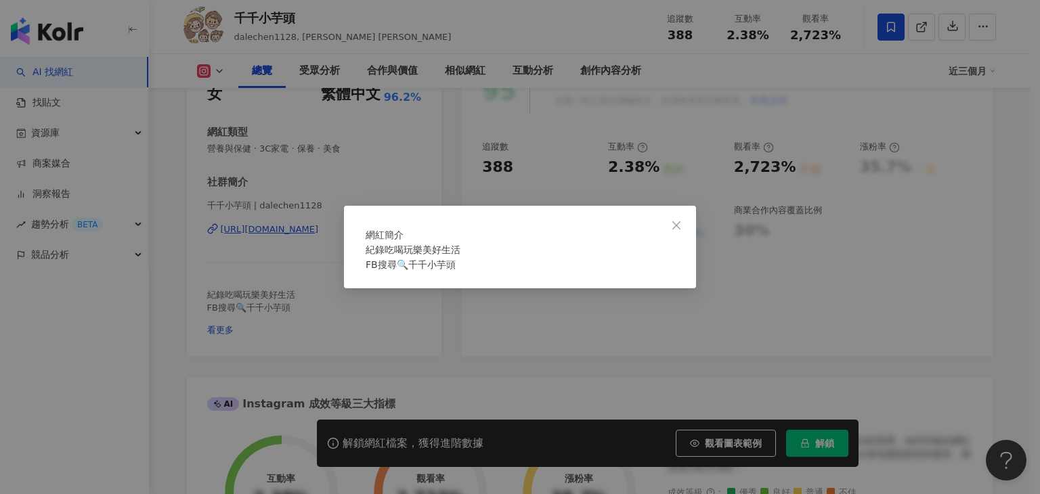
click at [319, 279] on div "網紅簡介 紀錄吃喝玩樂美好生活 FB搜尋🔍千千小芋頭" at bounding box center [520, 247] width 1040 height 494
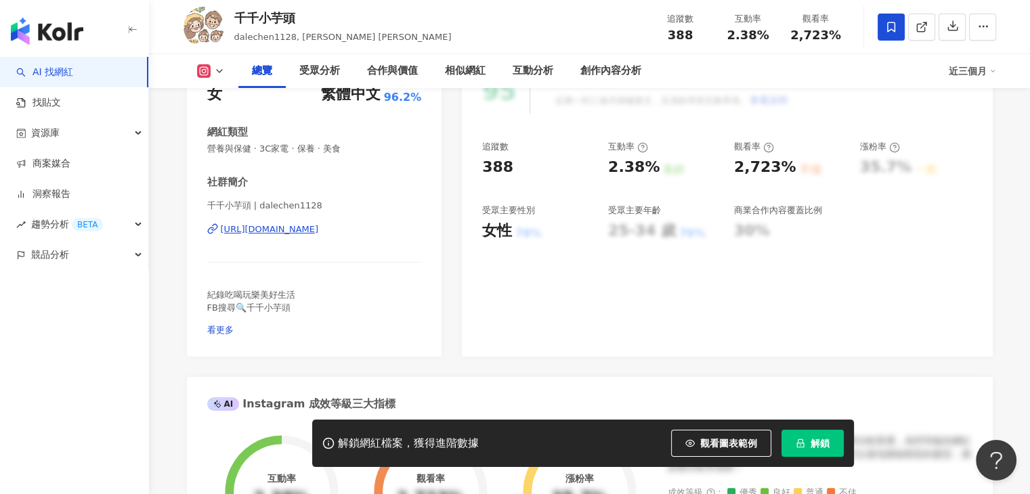
click at [224, 70] on icon at bounding box center [219, 71] width 11 height 11
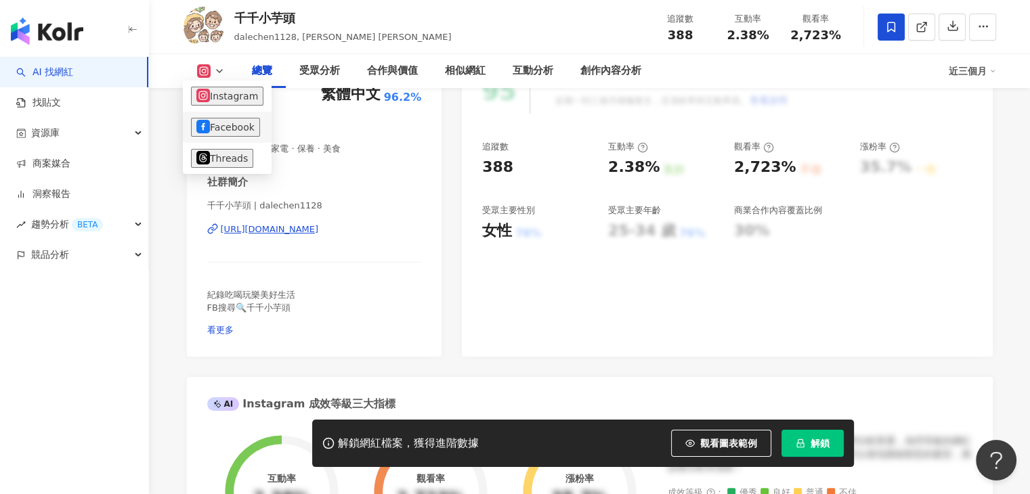
drag, startPoint x: 221, startPoint y: 120, endPoint x: 210, endPoint y: 126, distance: 12.1
click at [210, 126] on button "Facebook" at bounding box center [225, 127] width 69 height 19
click at [192, 126] on div "性別 女 主要語言 繁體中文 96.2% 網紅類型 營養與保健 · 3C家電 · 保養 · 美食 社群簡介 千千小芋頭 | dalechen1128 [URL…" at bounding box center [314, 206] width 255 height 302
click at [231, 123] on div "性別 女 主要語言 繁體中文 96.2% 網紅類型 營養與保健 · 3C家電 · 保養 · 美食 社群簡介 千千小芋頭 | dalechen1128 [URL…" at bounding box center [314, 202] width 215 height 268
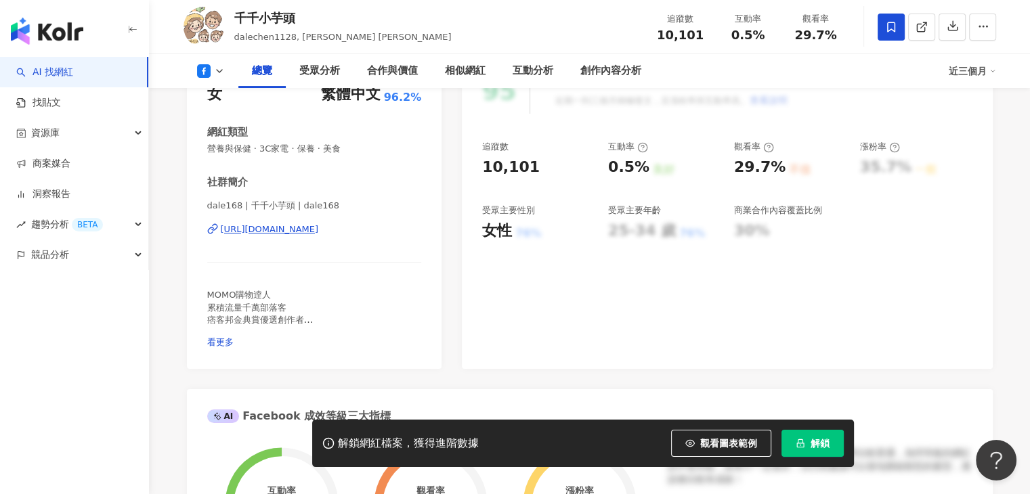
scroll to position [135, 0]
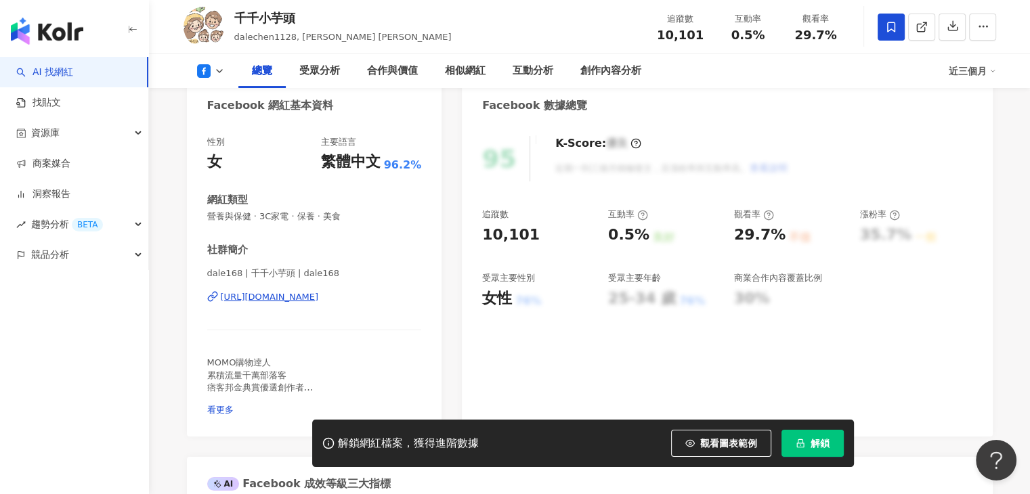
click at [217, 74] on icon at bounding box center [219, 71] width 11 height 11
click at [223, 76] on icon at bounding box center [219, 71] width 11 height 11
drag, startPoint x: 217, startPoint y: 127, endPoint x: 224, endPoint y: 130, distance: 7.9
click at [225, 130] on div "性別 女 主要語言 繁體中文 96.2% 網紅類型 營養與保健 · 3C家電 · 保養 · 美食 社群簡介 dale168 | 千千小芋頭 | dale168…" at bounding box center [314, 280] width 255 height 314
click at [222, 69] on icon at bounding box center [219, 71] width 11 height 11
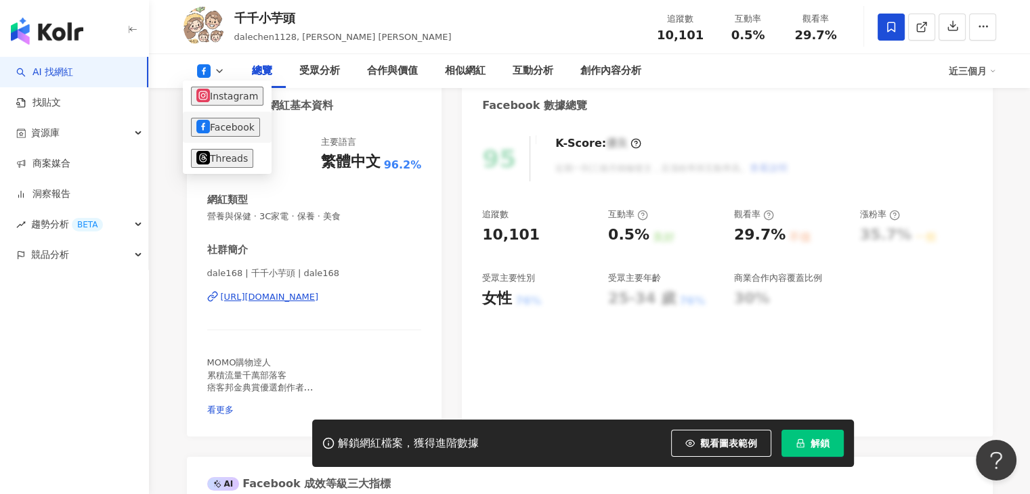
click at [222, 123] on button "Facebook" at bounding box center [225, 127] width 69 height 19
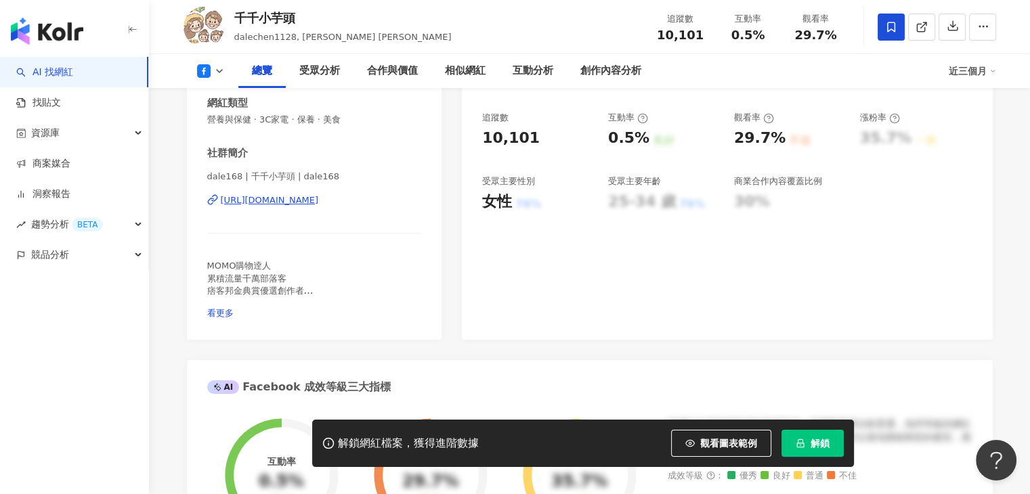
scroll to position [271, 0]
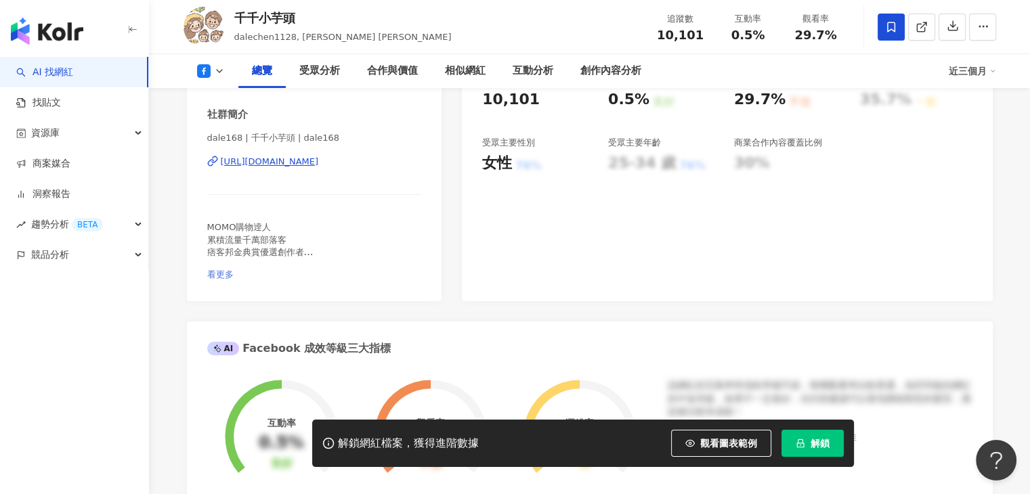
click at [234, 269] on span "看更多" at bounding box center [220, 274] width 26 height 10
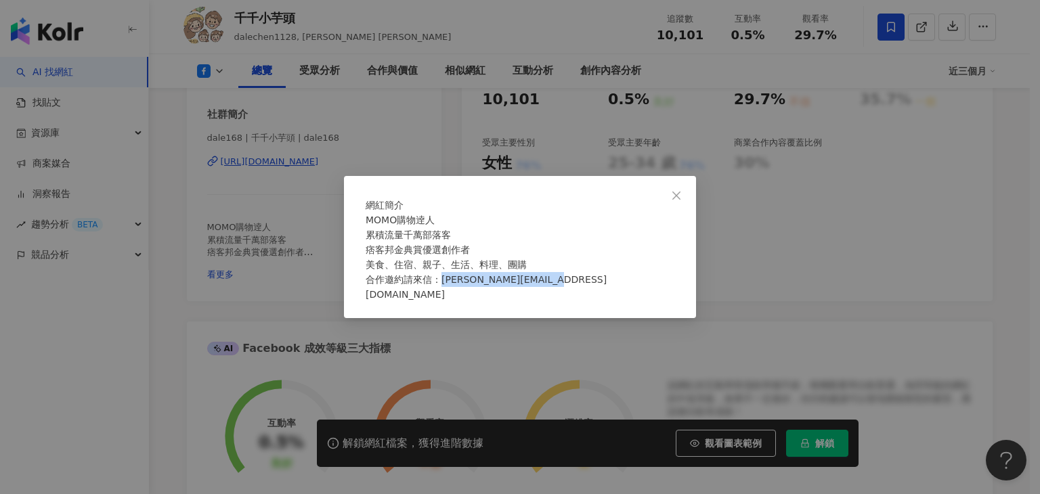
drag, startPoint x: 574, startPoint y: 296, endPoint x: 447, endPoint y: 299, distance: 127.3
click at [447, 299] on div "MOMO購物逹人 累積流量千萬部落客 痞客邦金典賞優選創作者 美食、住宿、親子、生活、料理、團購 合作邀約請來信：[PERSON_NAME][EMAIL_AD…" at bounding box center [520, 257] width 309 height 89
copy span "[PERSON_NAME][EMAIL_ADDRESS][DOMAIN_NAME]"
click at [676, 190] on icon "close" at bounding box center [676, 195] width 11 height 11
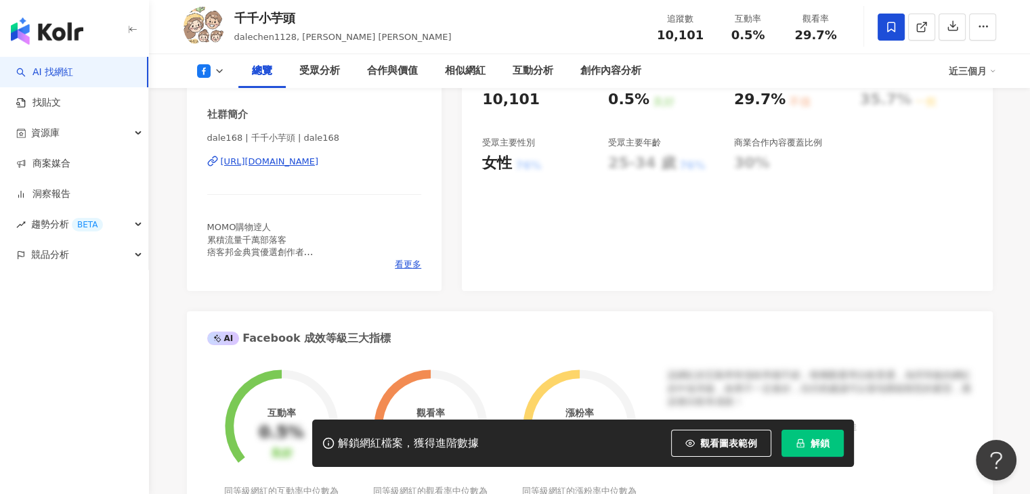
click at [412, 203] on div "dale168 | 千千小芋頭 | dale168 https://www.facebook.com/676296279064302" at bounding box center [314, 171] width 215 height 79
click at [412, 271] on div "性別 女 主要語言 繁體中文 96.2% 網紅類型 營養與保健 · 3C家電 · 保養 · 美食 社群簡介 dale168 | 千千小芋頭 | dale168…" at bounding box center [314, 139] width 255 height 304
click at [418, 266] on span "看更多" at bounding box center [408, 265] width 26 height 12
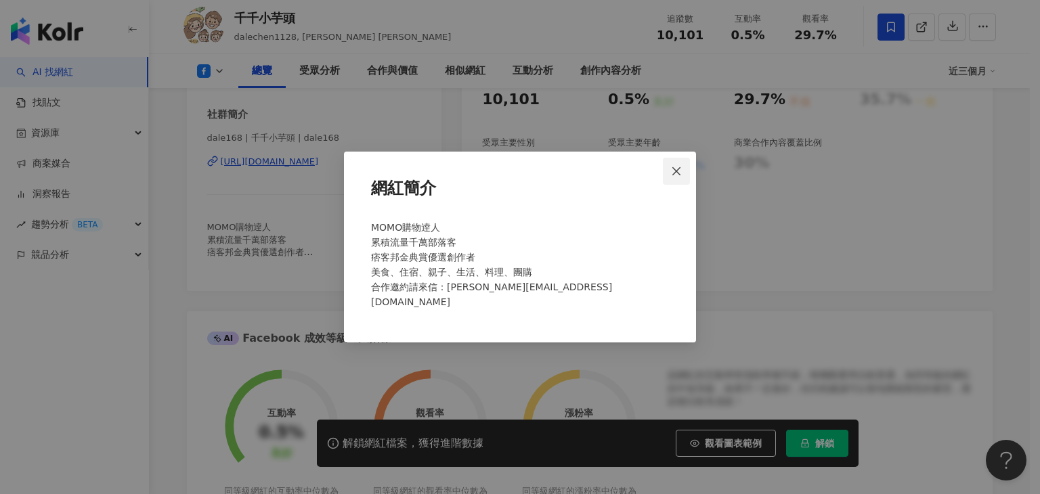
click at [671, 177] on icon "close" at bounding box center [676, 171] width 11 height 11
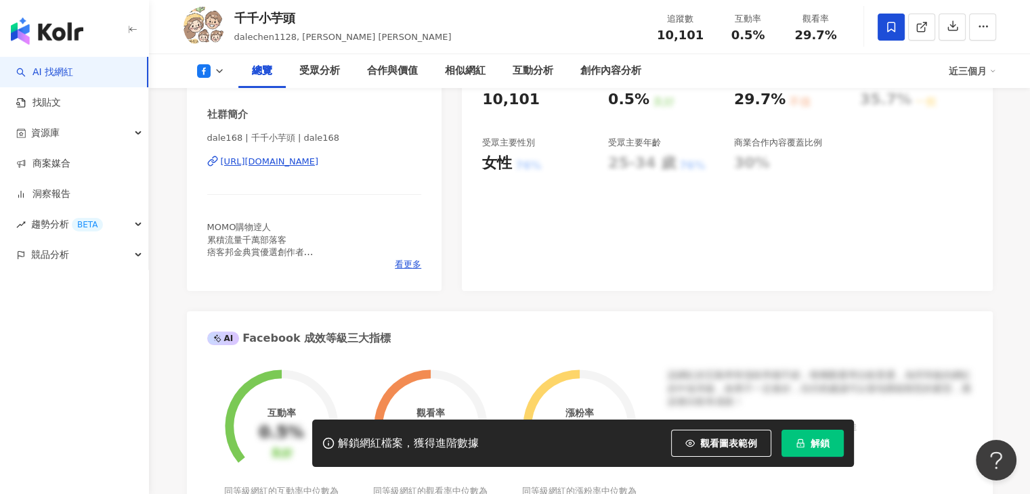
click at [400, 187] on div "dale168 | 千千小芋頭 | dale168 https://www.facebook.com/676296279064302" at bounding box center [314, 171] width 215 height 79
